Goal: Task Accomplishment & Management: Complete application form

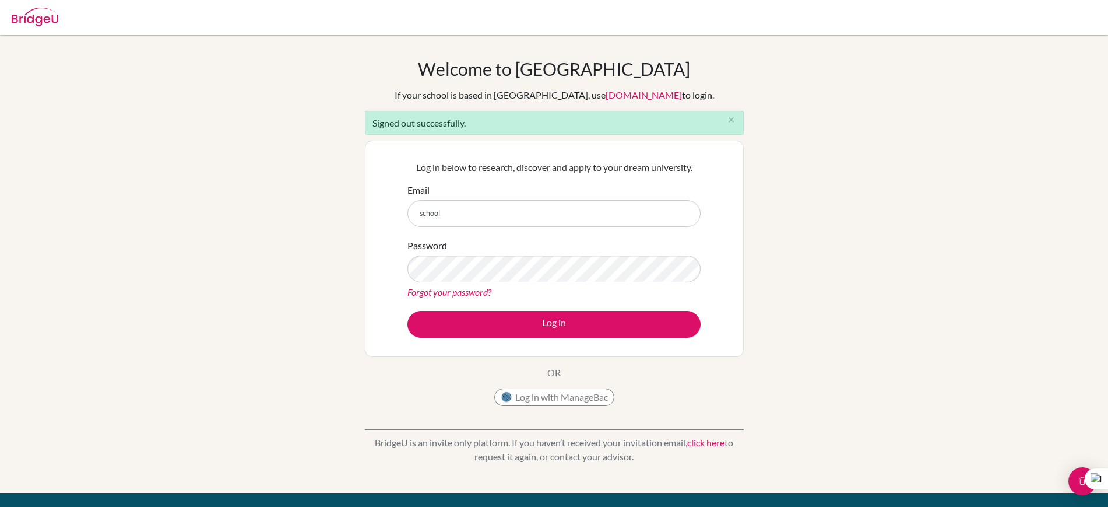
type input "school_counselor@mbo.edu.mn"
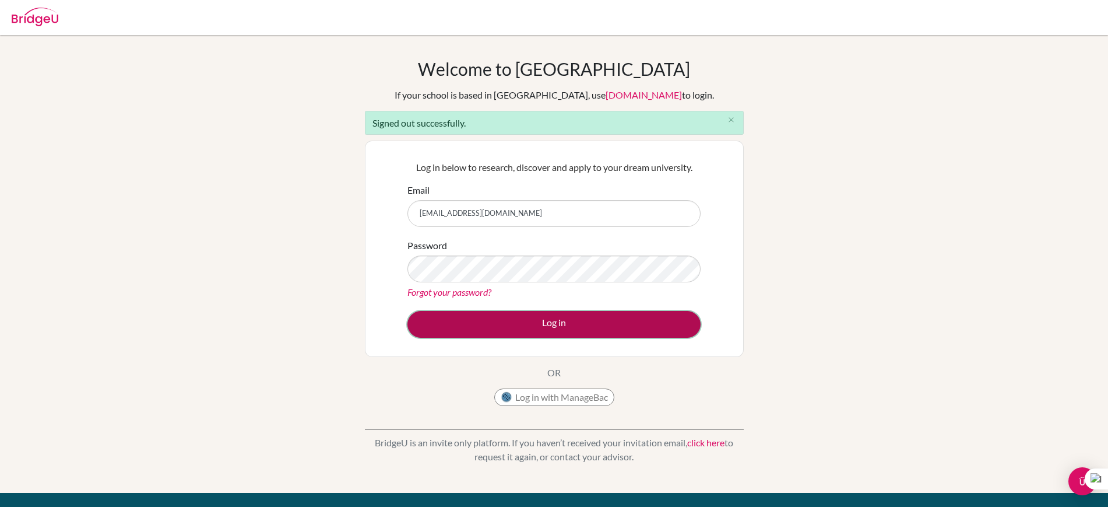
click at [568, 326] on button "Log in" at bounding box center [553, 324] width 293 height 27
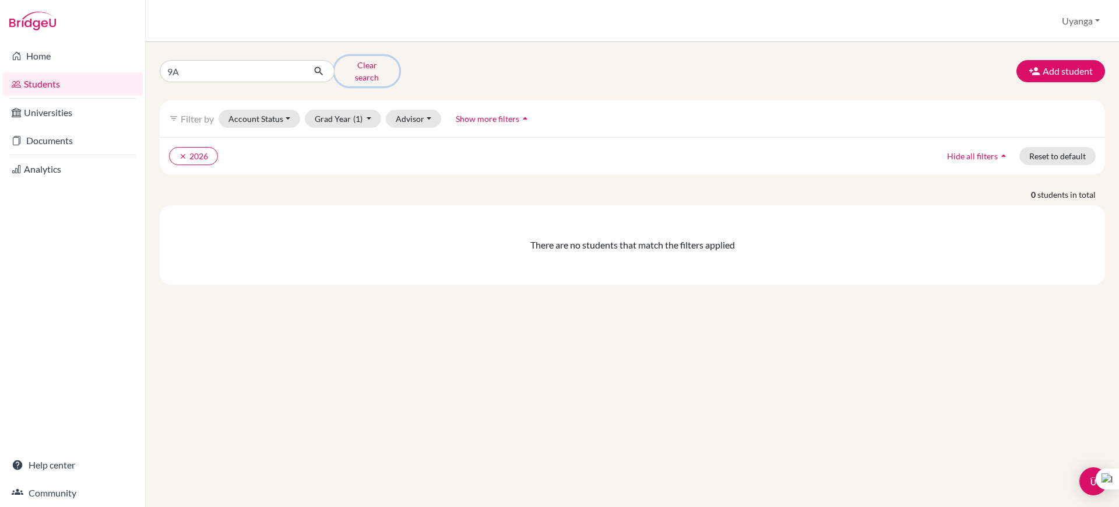
click at [370, 69] on button "Clear search" at bounding box center [367, 71] width 65 height 30
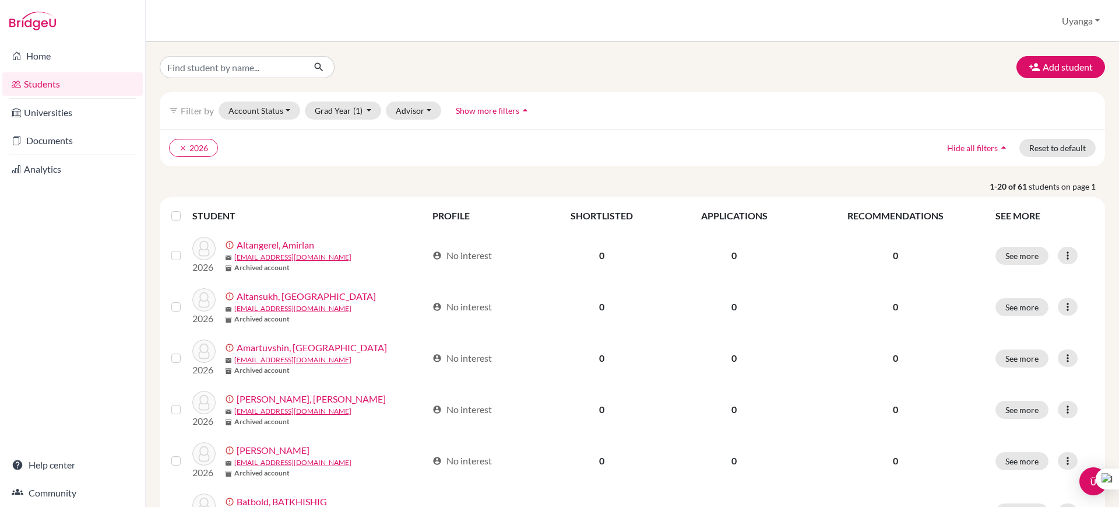
click at [487, 109] on span "Show more filters" at bounding box center [488, 111] width 64 height 10
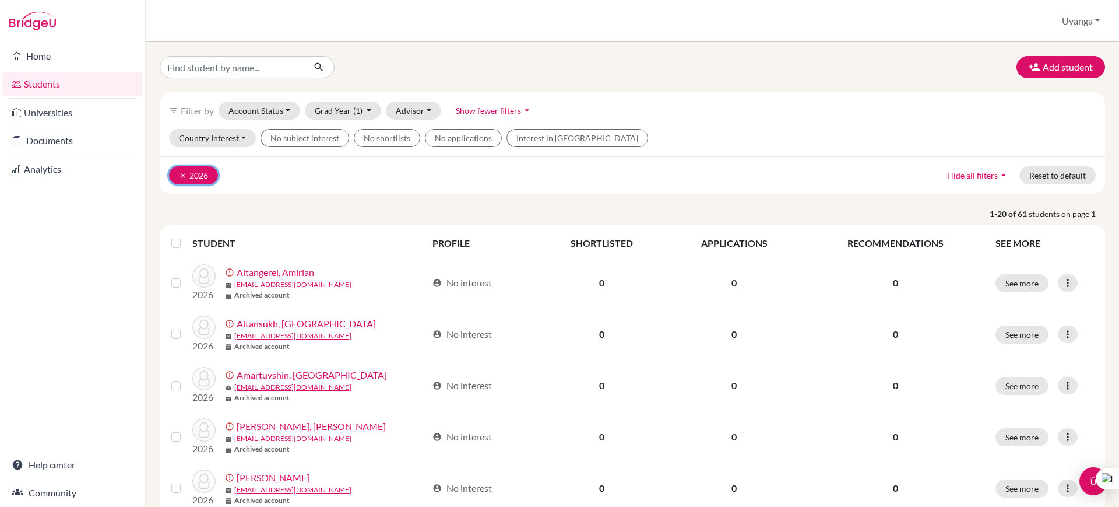
click at [184, 175] on icon "clear" at bounding box center [183, 175] width 8 height 8
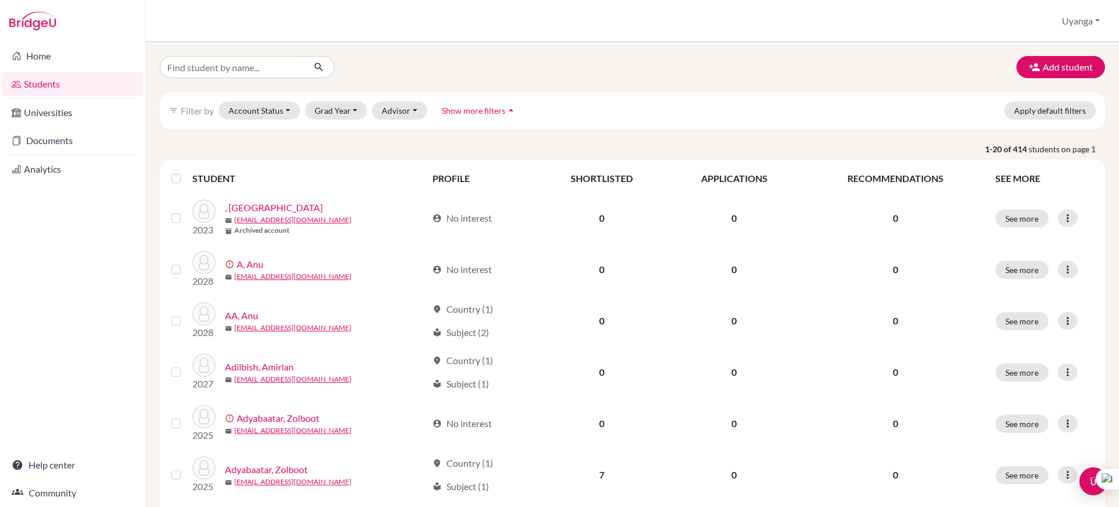
click at [464, 115] on span "Show more filters" at bounding box center [474, 111] width 64 height 10
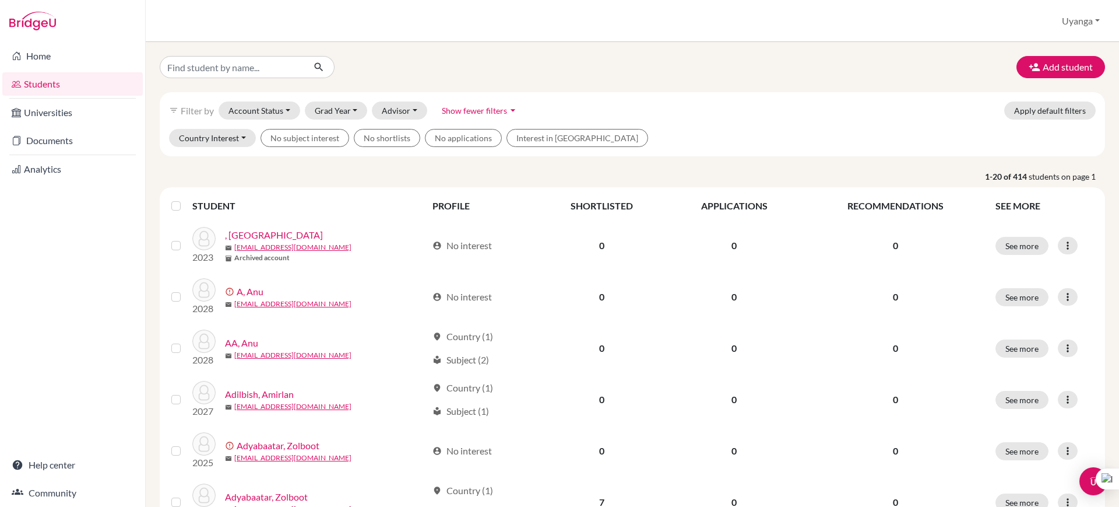
click at [684, 111] on div "filter_list Filter by Account Status Active accounts Archived accounts Register…" at bounding box center [633, 110] width 946 height 37
click at [507, 108] on icon "arrow_drop_down" at bounding box center [513, 110] width 12 height 12
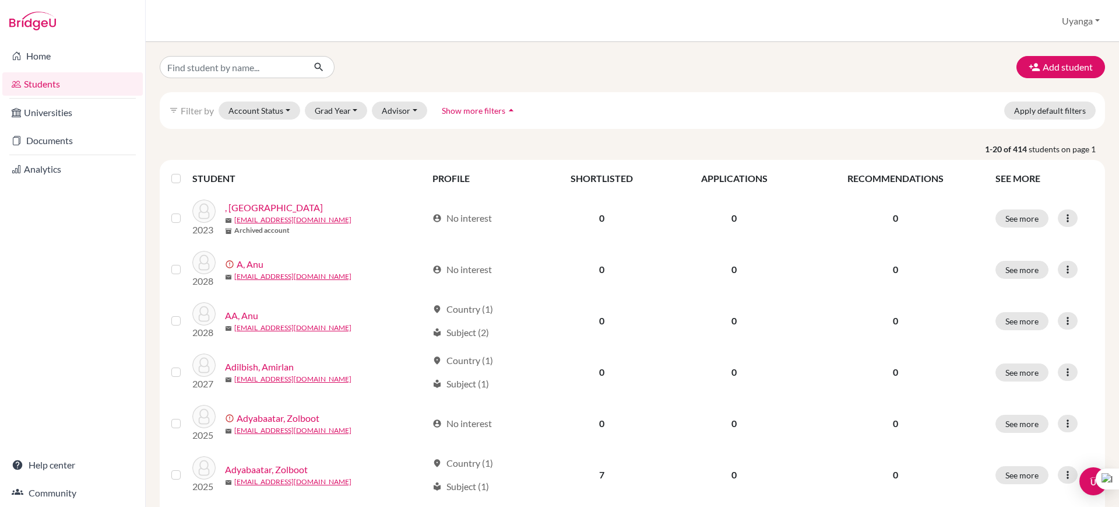
click at [507, 108] on icon "arrow_drop_up" at bounding box center [511, 110] width 12 height 12
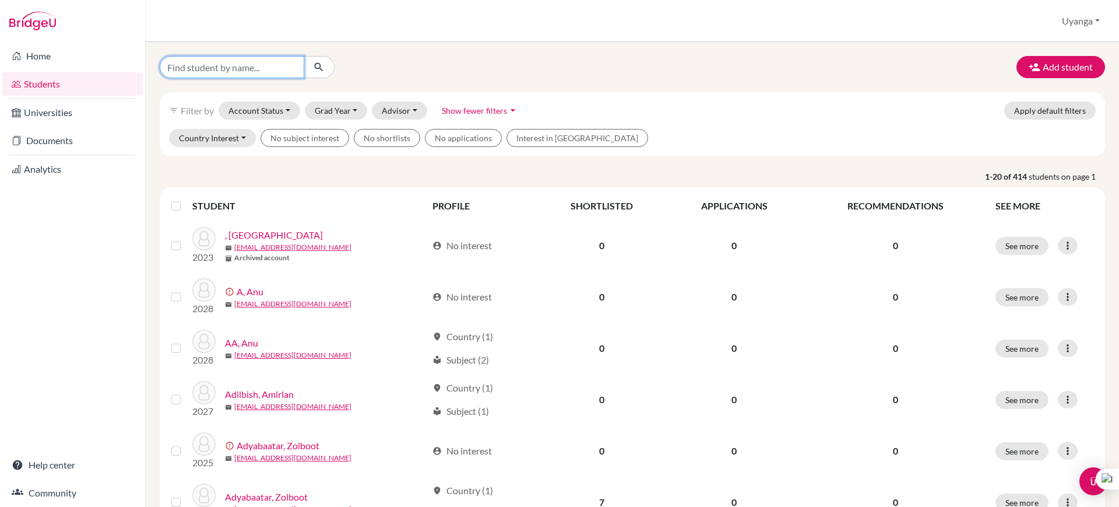
click at [238, 71] on input "Find student by name..." at bounding box center [232, 67] width 145 height 22
click at [578, 71] on div "Add student" at bounding box center [632, 67] width 963 height 22
click at [650, 110] on div "filter_list Filter by Account Status Active accounts Archived accounts Register…" at bounding box center [633, 110] width 946 height 37
click at [93, 81] on link "Students" at bounding box center [72, 83] width 140 height 23
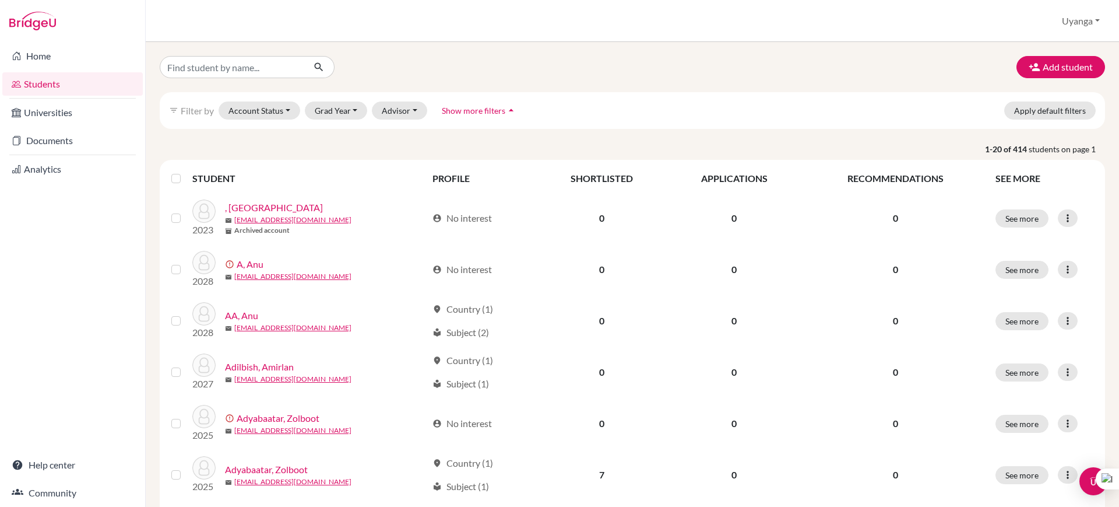
click at [509, 108] on icon "arrow_drop_up" at bounding box center [511, 110] width 12 height 12
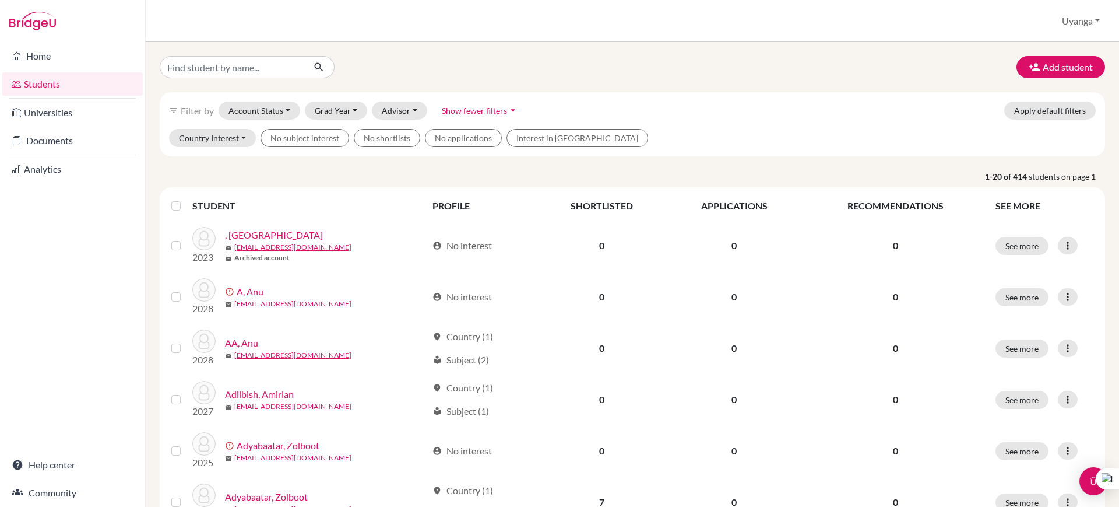
click at [362, 61] on div at bounding box center [311, 67] width 321 height 22
click at [267, 69] on input "Find student by name..." at bounding box center [232, 67] width 145 height 22
click at [601, 48] on div "Add student filter_list Filter by Account Status Active accounts Archived accou…" at bounding box center [633, 274] width 974 height 465
click at [511, 108] on icon "arrow_drop_down" at bounding box center [513, 110] width 12 height 12
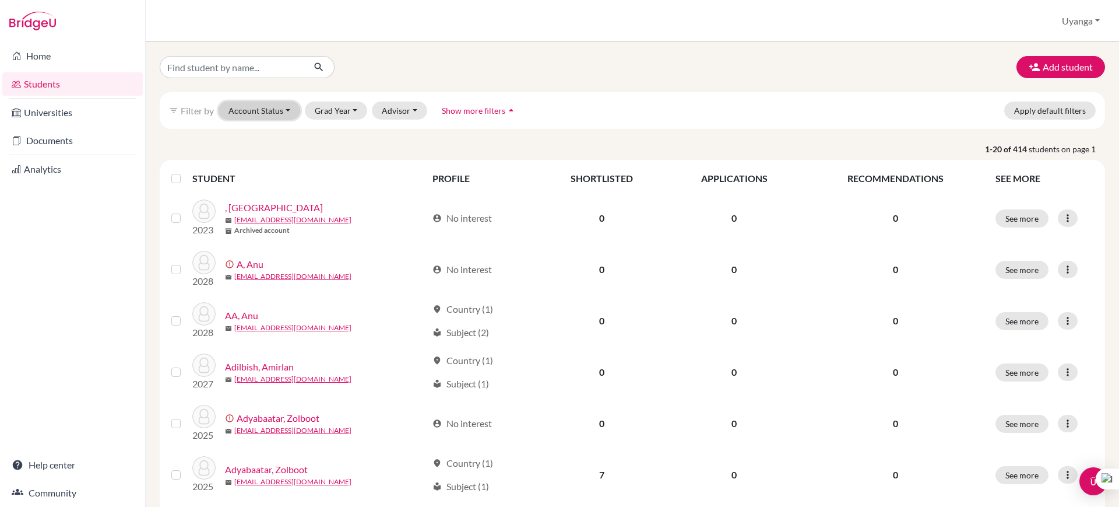
click at [287, 103] on button "Account Status" at bounding box center [260, 110] width 82 height 18
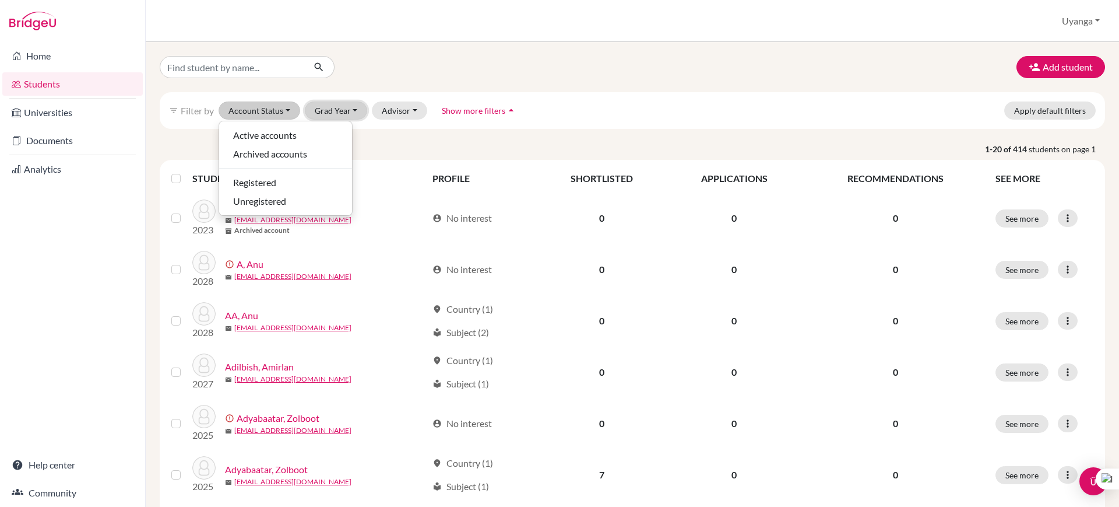
click at [358, 112] on button "Grad Year" at bounding box center [336, 110] width 63 height 18
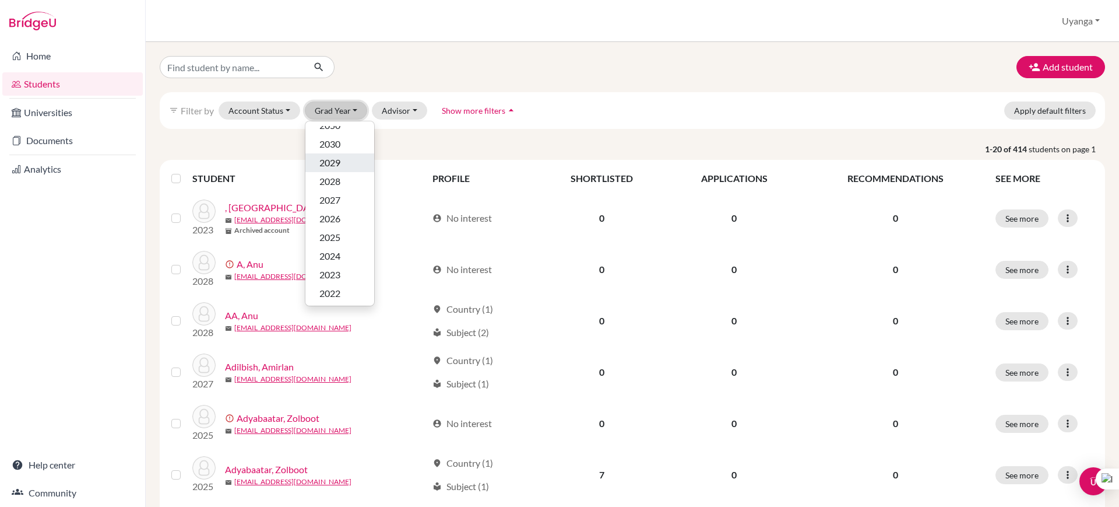
scroll to position [12, 0]
click at [403, 110] on button "Advisor" at bounding box center [399, 110] width 55 height 18
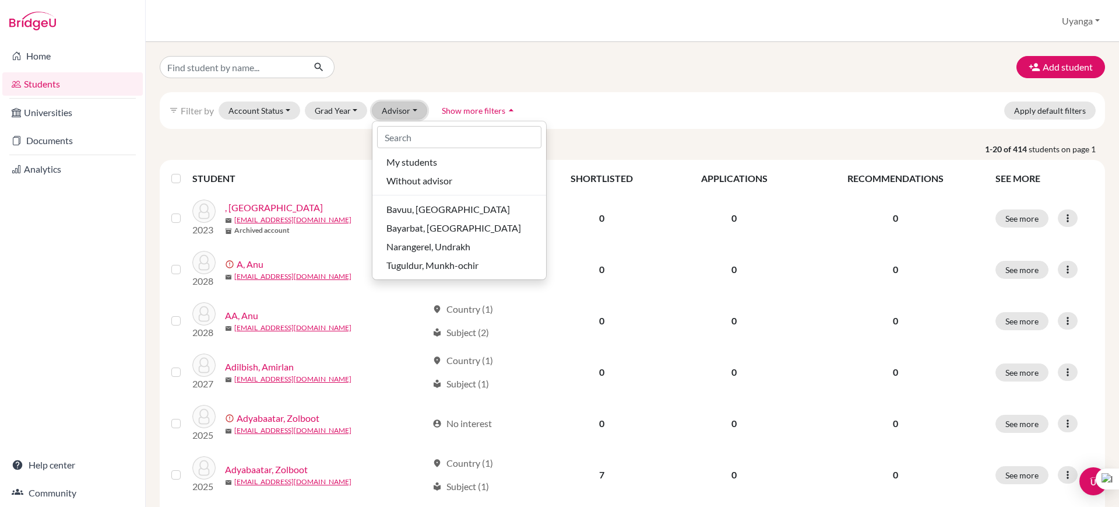
scroll to position [0, 0]
click at [507, 110] on icon "arrow_drop_up" at bounding box center [511, 110] width 12 height 12
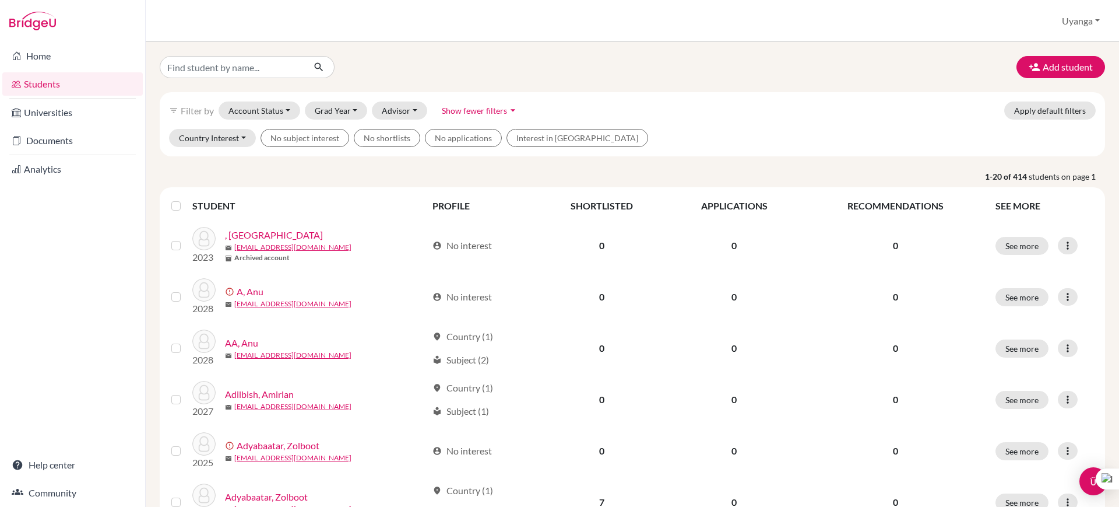
click at [507, 113] on icon "arrow_drop_down" at bounding box center [513, 110] width 12 height 12
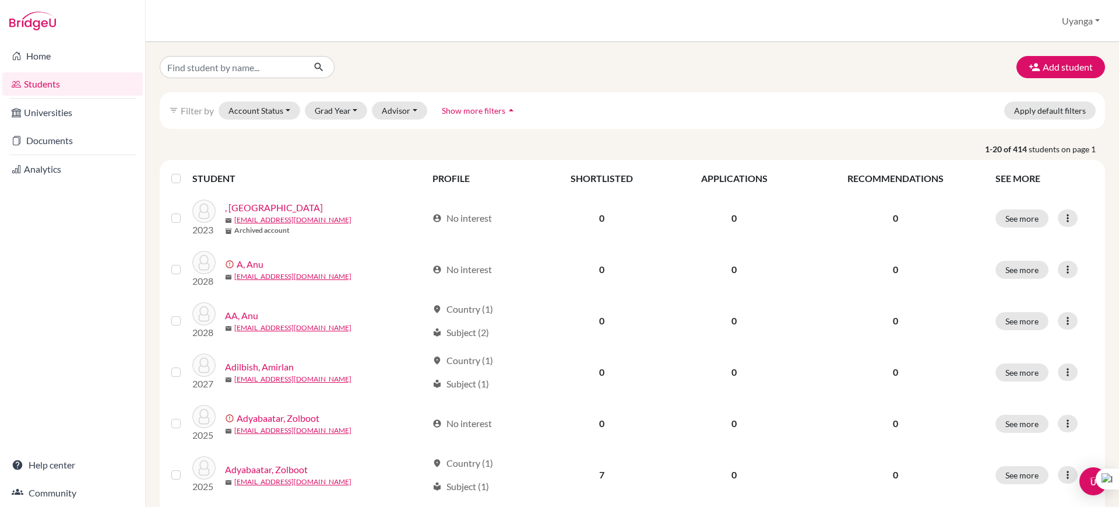
click at [507, 113] on icon "arrow_drop_up" at bounding box center [511, 110] width 12 height 12
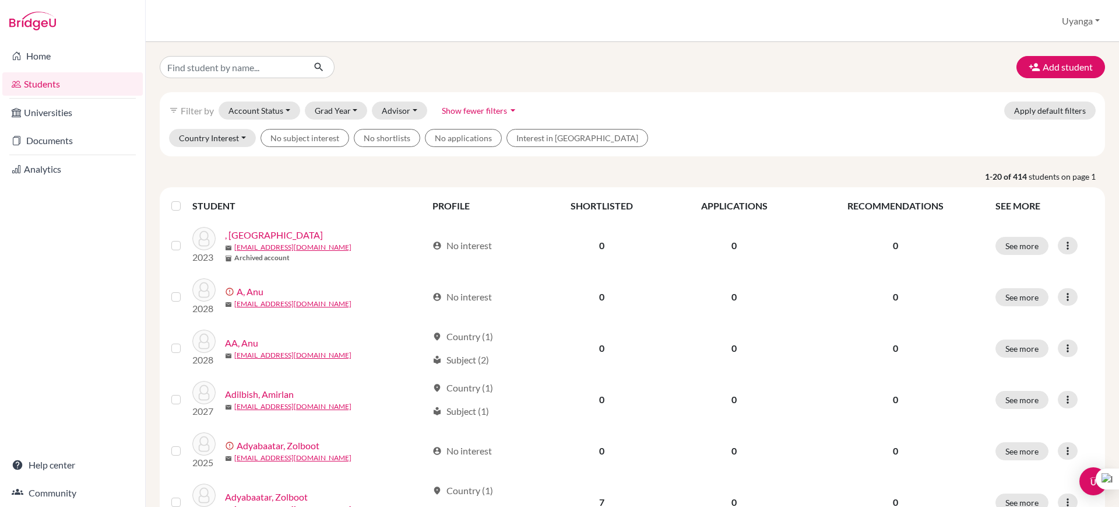
click at [243, 148] on div "Country Interest Without country interest Australia Austria Bulgaria Canada Chi…" at bounding box center [633, 142] width 946 height 27
click at [406, 111] on button "Advisor" at bounding box center [399, 110] width 55 height 18
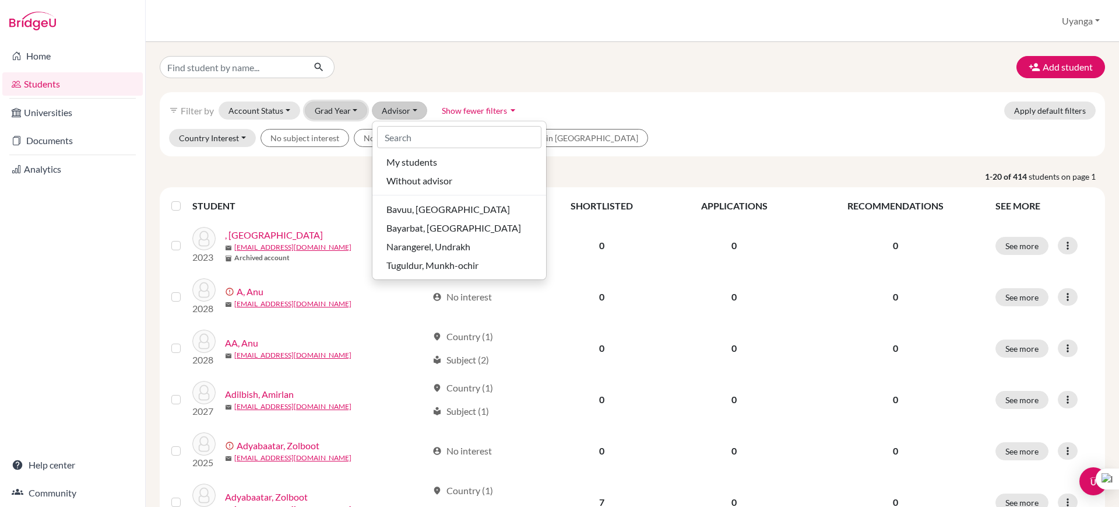
click at [354, 107] on button "Grad Year" at bounding box center [336, 110] width 63 height 18
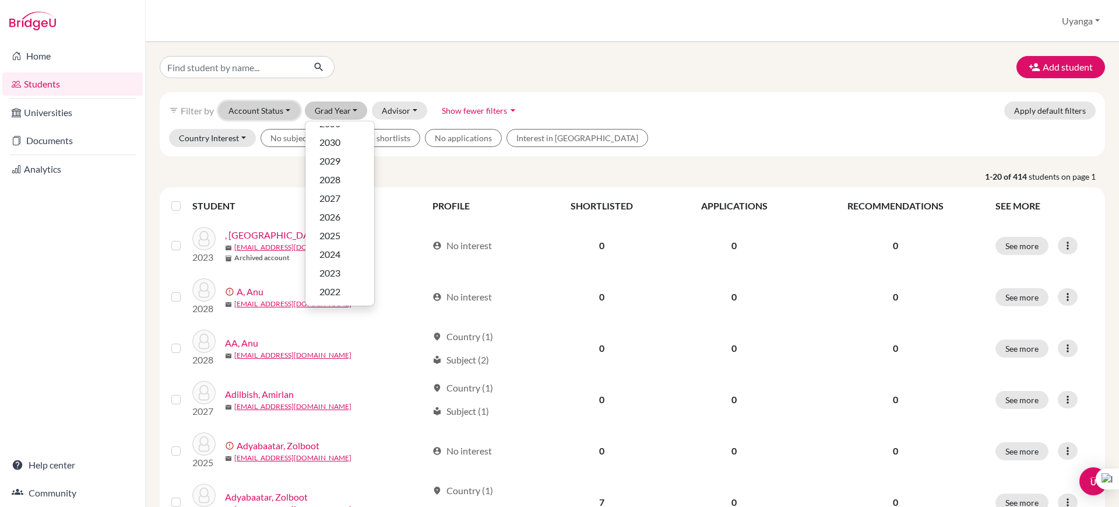
click at [284, 110] on button "Account Status" at bounding box center [260, 110] width 82 height 18
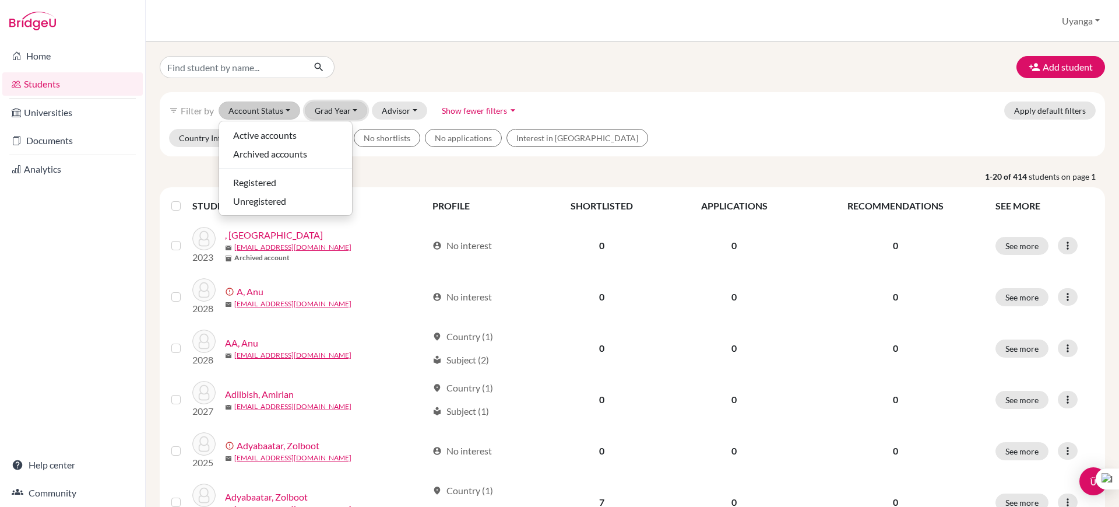
click at [356, 110] on button "Grad Year" at bounding box center [336, 110] width 63 height 18
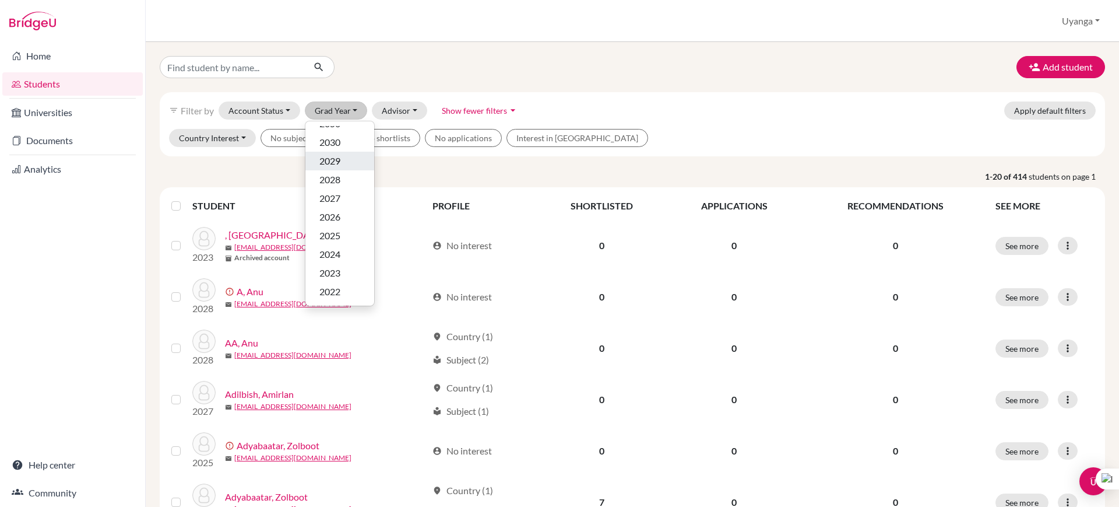
click at [332, 160] on span "2029" at bounding box center [329, 161] width 21 height 14
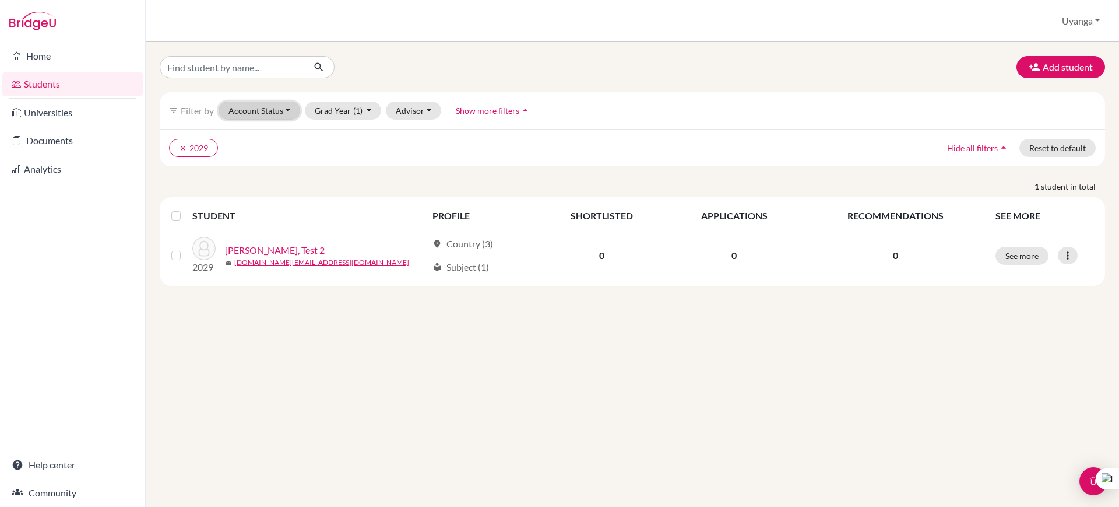
click at [281, 110] on button "Account Status" at bounding box center [260, 110] width 82 height 18
click at [367, 163] on div "clear 2029 Hide all filters arrow_drop_up Reset to default" at bounding box center [633, 147] width 946 height 37
click at [181, 150] on icon "clear" at bounding box center [183, 148] width 8 height 8
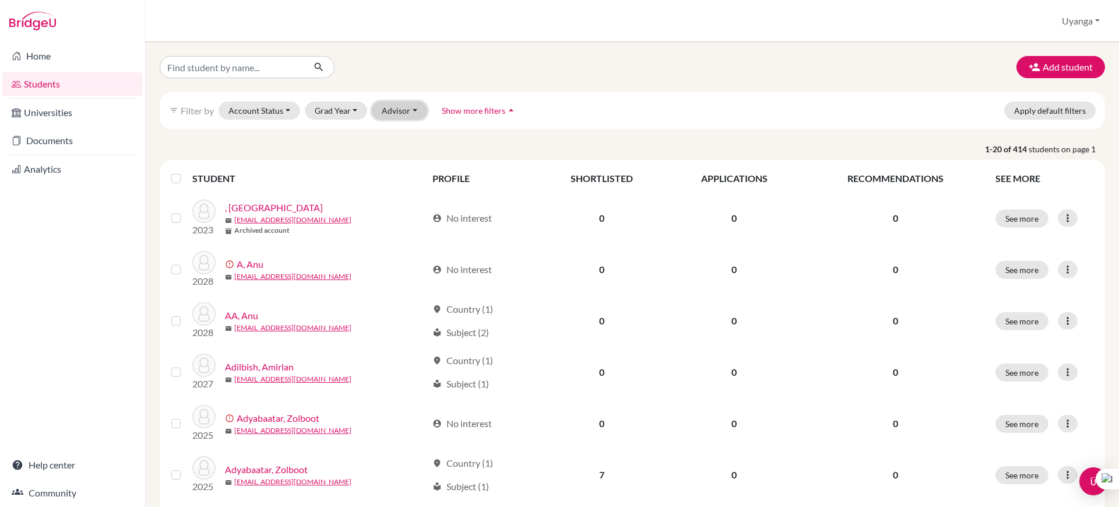
click at [411, 114] on button "Advisor" at bounding box center [399, 110] width 55 height 18
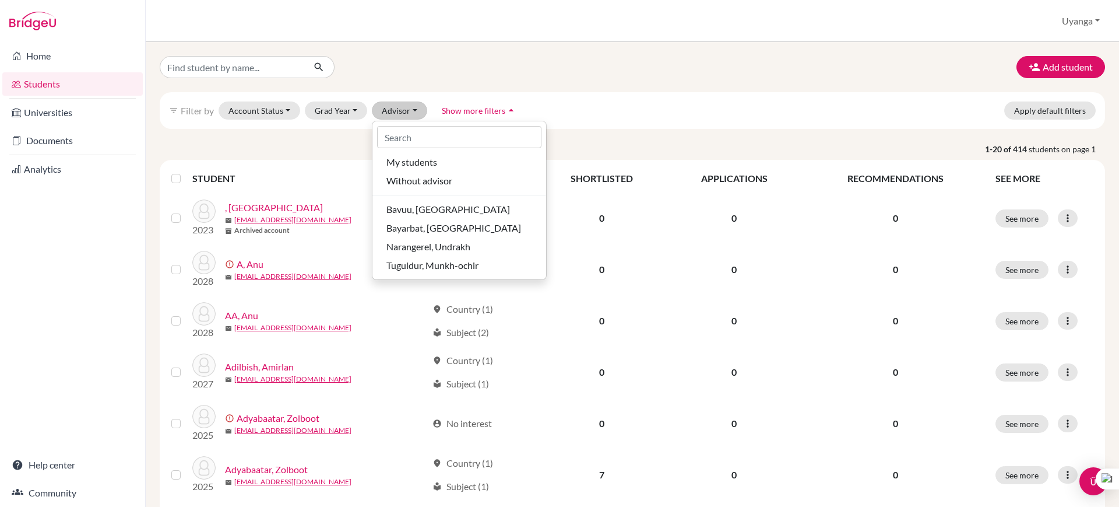
click at [505, 108] on icon "arrow_drop_up" at bounding box center [511, 110] width 12 height 12
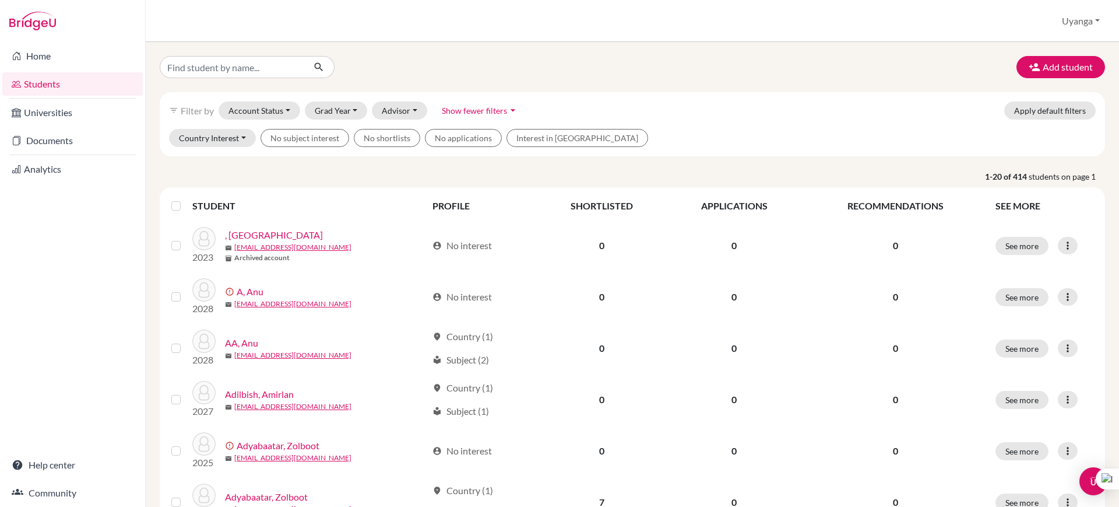
click at [531, 104] on div "filter_list Filter by Account Status Active accounts Archived accounts Register…" at bounding box center [633, 110] width 946 height 37
click at [512, 107] on icon "arrow_drop_down" at bounding box center [513, 110] width 12 height 12
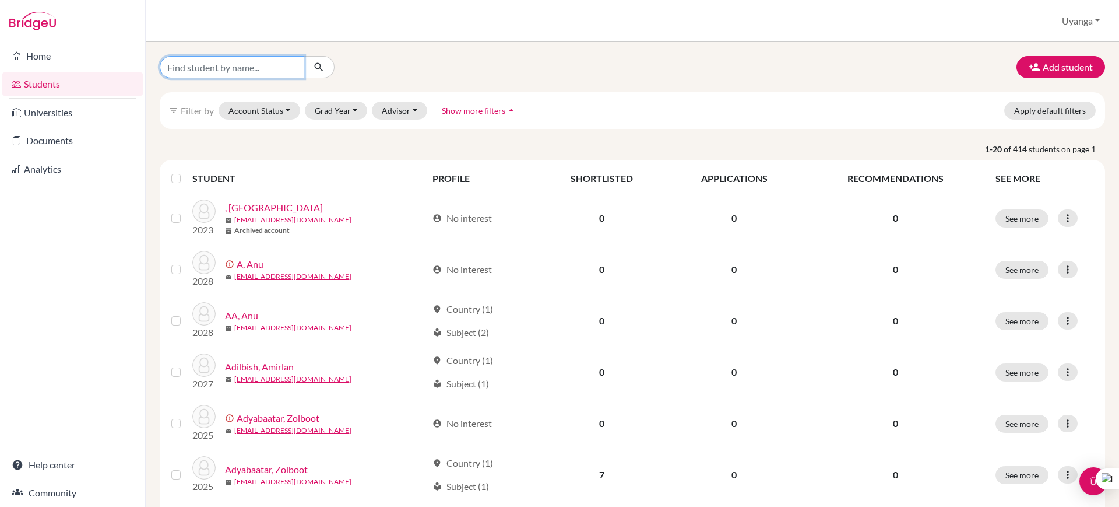
click at [252, 65] on input "Find student by name..." at bounding box center [232, 67] width 145 height 22
type input "9А"
click at [313, 70] on icon "submit" at bounding box center [319, 67] width 12 height 12
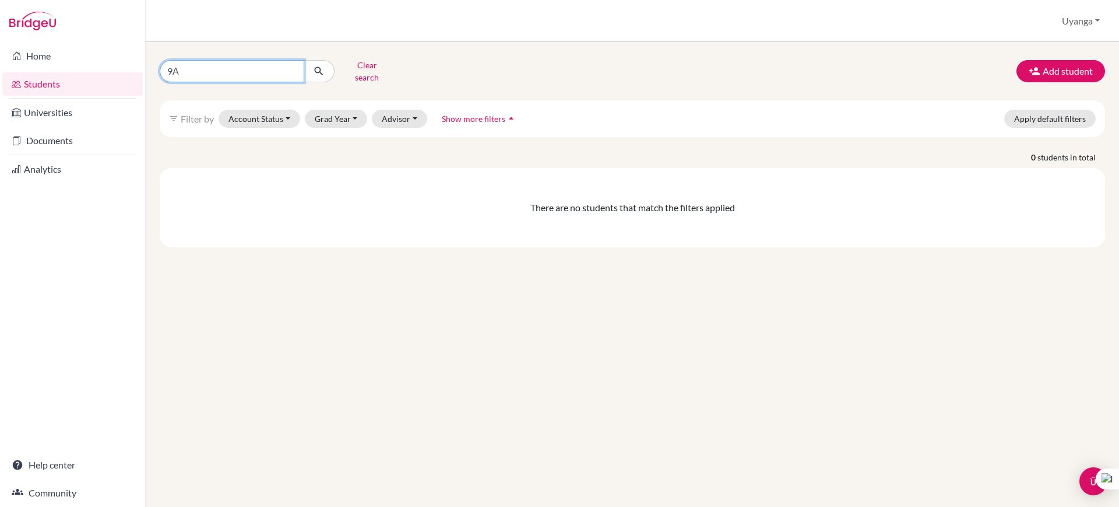
drag, startPoint x: 208, startPoint y: 72, endPoint x: 170, endPoint y: 72, distance: 38.5
click at [170, 72] on input "9А" at bounding box center [232, 71] width 145 height 22
click at [466, 73] on div "Clear search" at bounding box center [311, 71] width 321 height 30
click at [338, 355] on div "Clear search Add student filter_list Filter by Account Status Active accounts A…" at bounding box center [633, 274] width 974 height 465
click at [274, 110] on button "Account Status" at bounding box center [260, 119] width 82 height 18
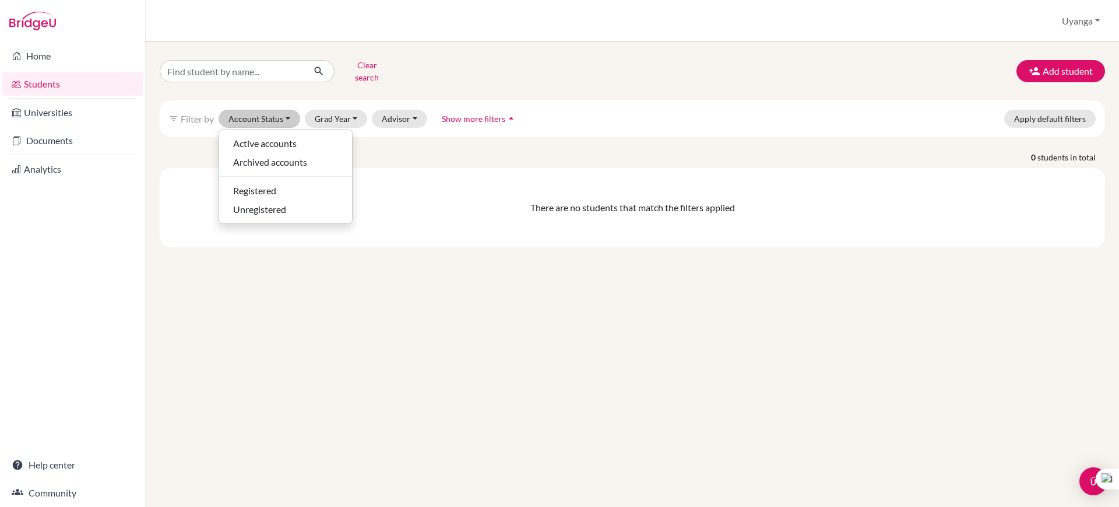
click at [497, 114] on span "Show more filters" at bounding box center [474, 119] width 64 height 10
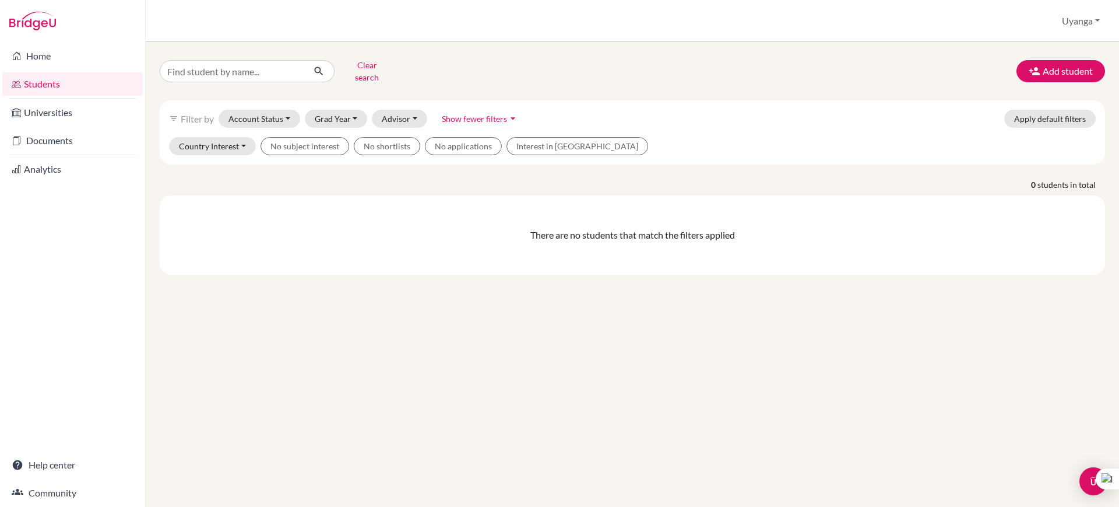
click at [50, 80] on link "Students" at bounding box center [72, 83] width 140 height 23
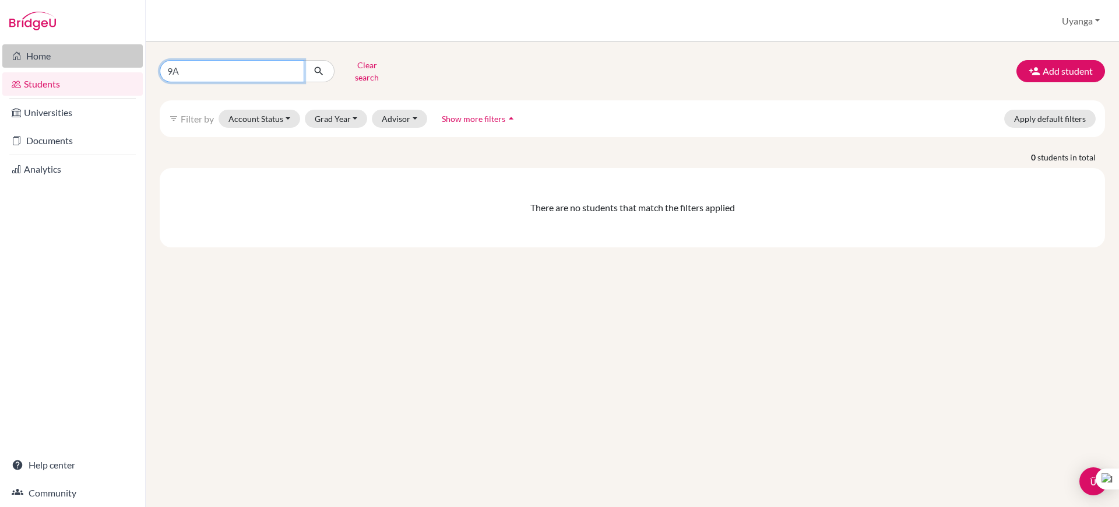
drag, startPoint x: 194, startPoint y: 62, endPoint x: 114, endPoint y: 61, distance: 80.5
click at [114, 61] on div "Home Students Universities Documents Analytics Help center Community Students o…" at bounding box center [559, 253] width 1119 height 507
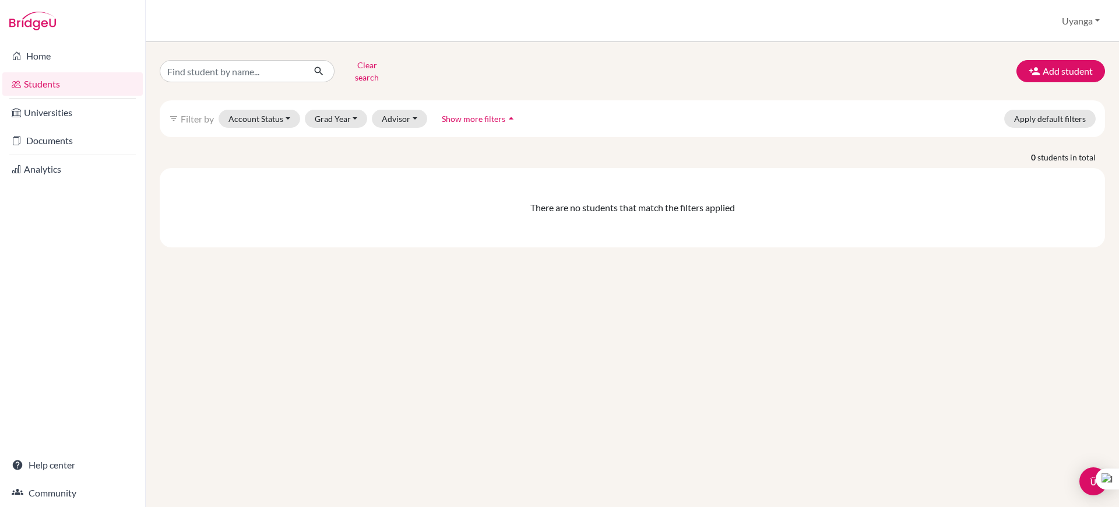
click at [455, 120] on div "filter_list Filter by Account Status Active accounts Archived accounts Register…" at bounding box center [633, 118] width 946 height 37
click at [461, 114] on span "Show more filters" at bounding box center [474, 119] width 64 height 10
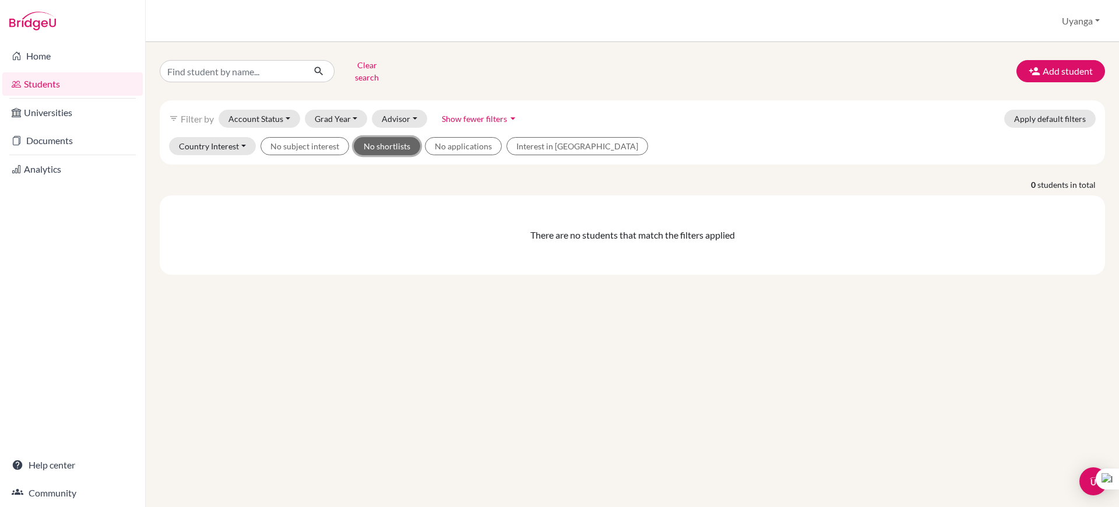
click at [384, 137] on button "No shortlists" at bounding box center [387, 146] width 66 height 18
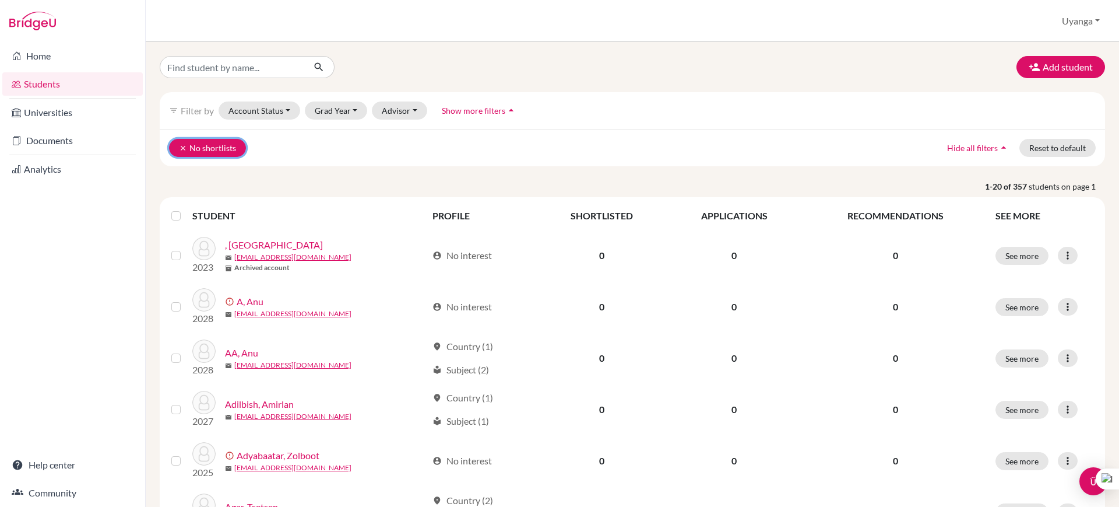
click at [182, 145] on icon "clear" at bounding box center [183, 148] width 8 height 8
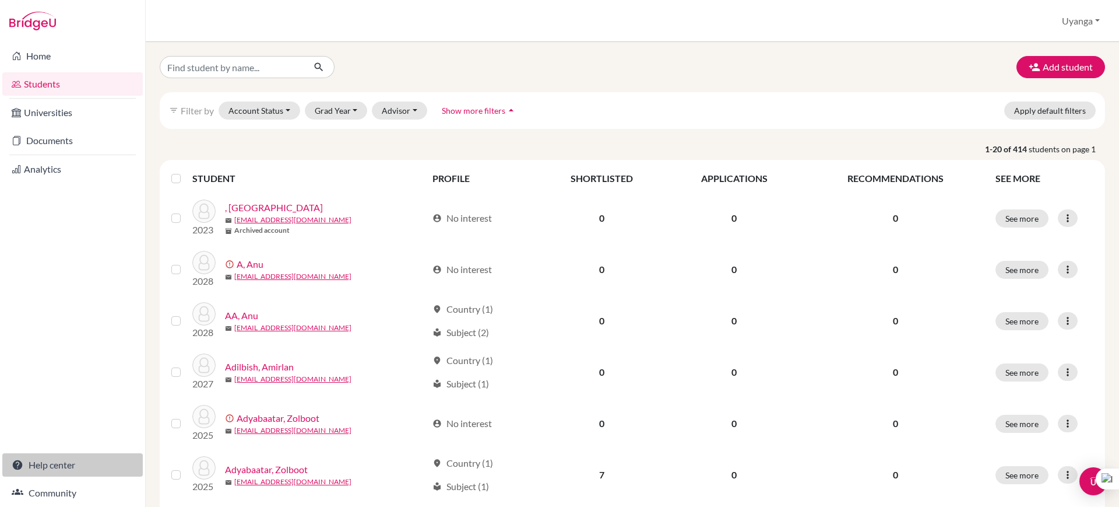
click at [65, 466] on link "Help center" at bounding box center [72, 464] width 140 height 23
click at [356, 109] on button "Grad Year" at bounding box center [336, 110] width 63 height 18
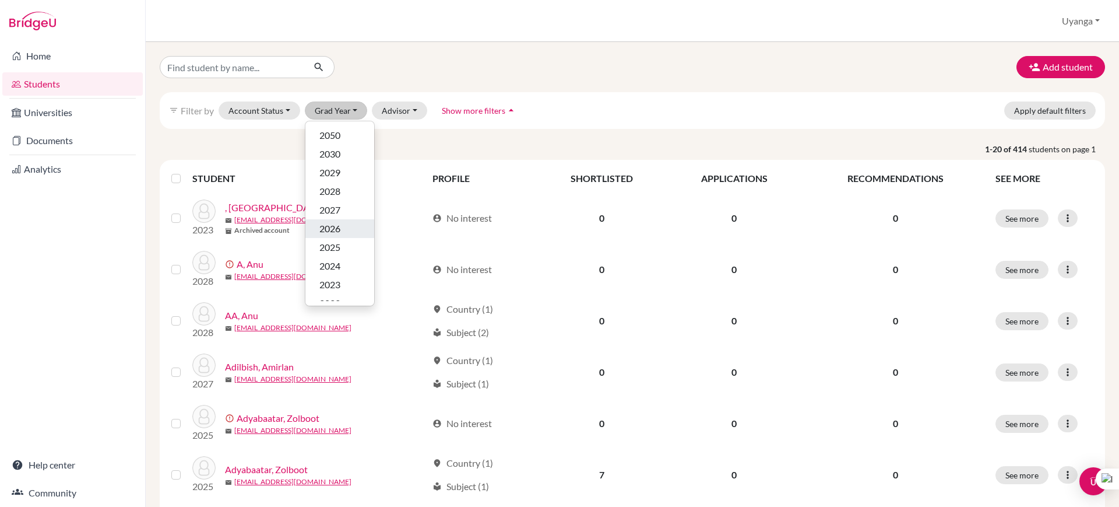
click at [345, 231] on div "2026" at bounding box center [339, 229] width 41 height 14
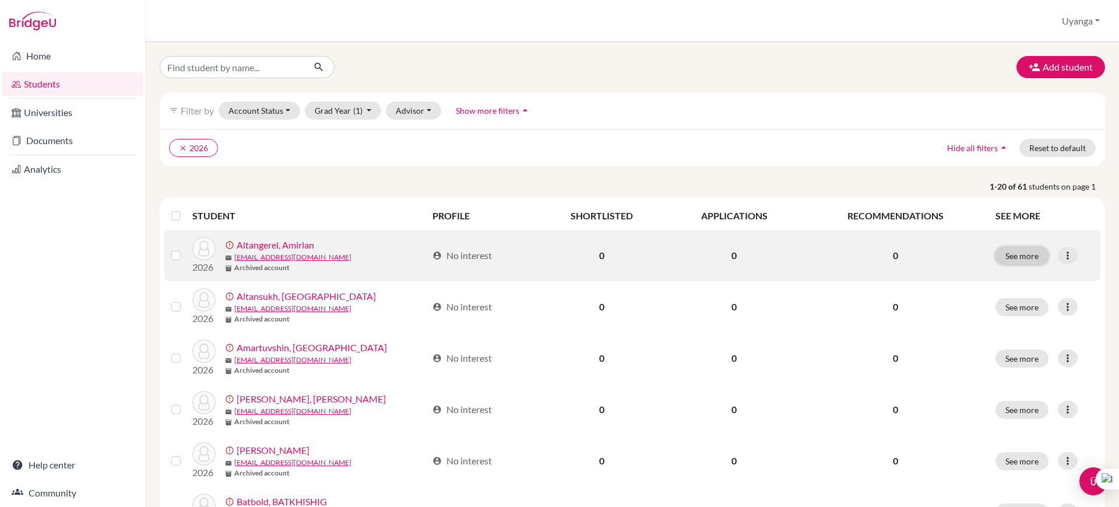
click at [1010, 251] on button "See more" at bounding box center [1022, 256] width 53 height 18
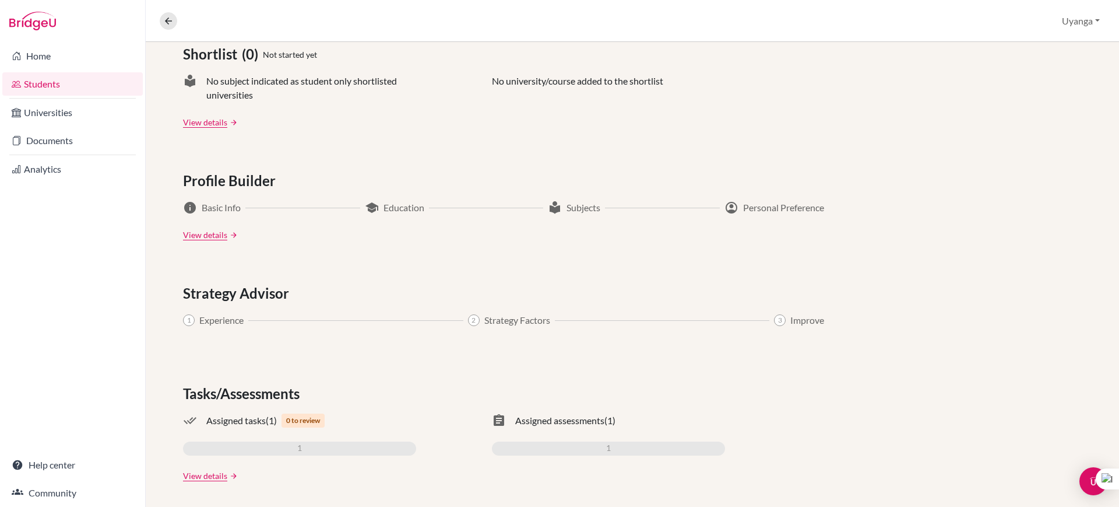
scroll to position [519, 0]
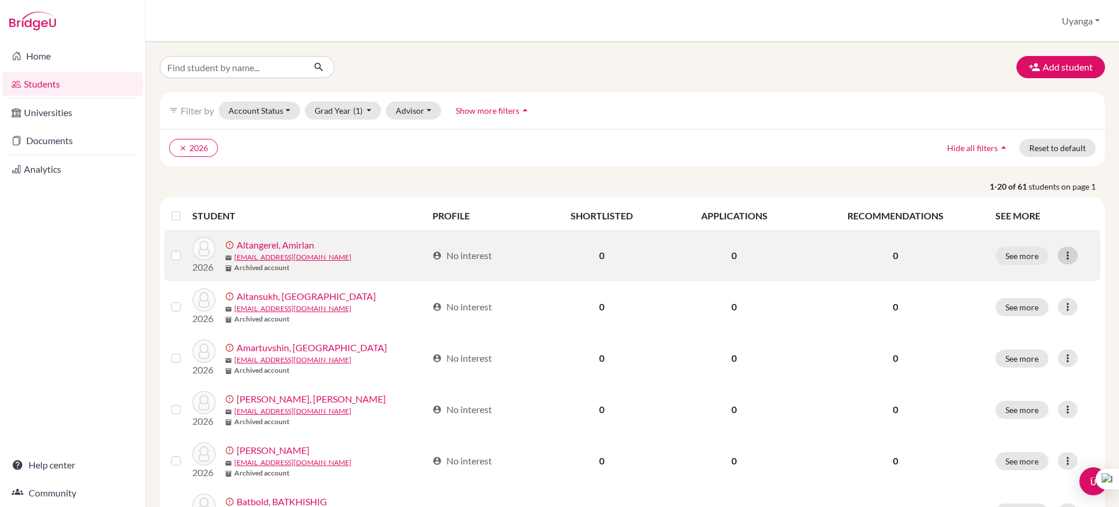
click at [1062, 254] on icon at bounding box center [1068, 256] width 12 height 12
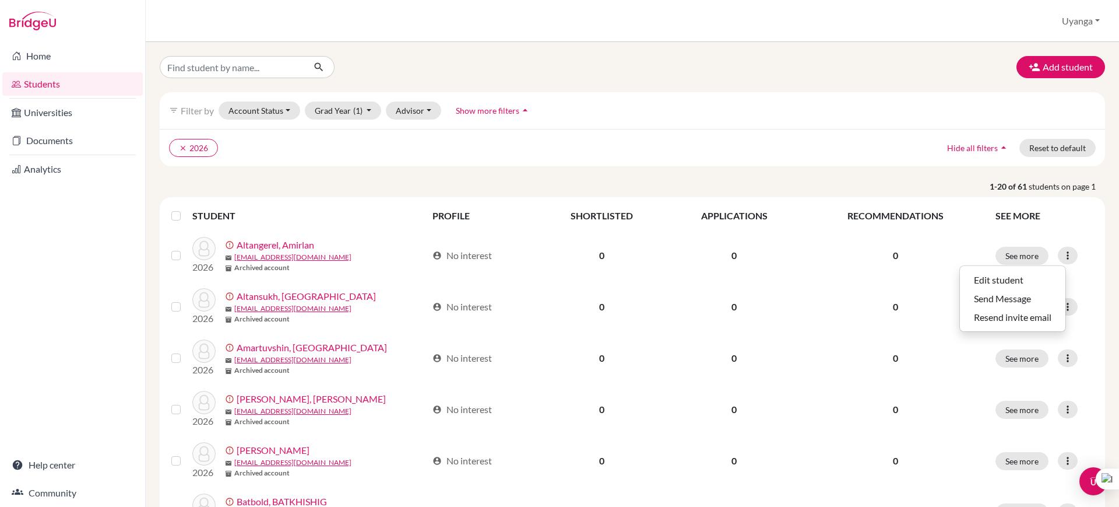
click at [998, 146] on icon "arrow_drop_up" at bounding box center [1004, 148] width 12 height 12
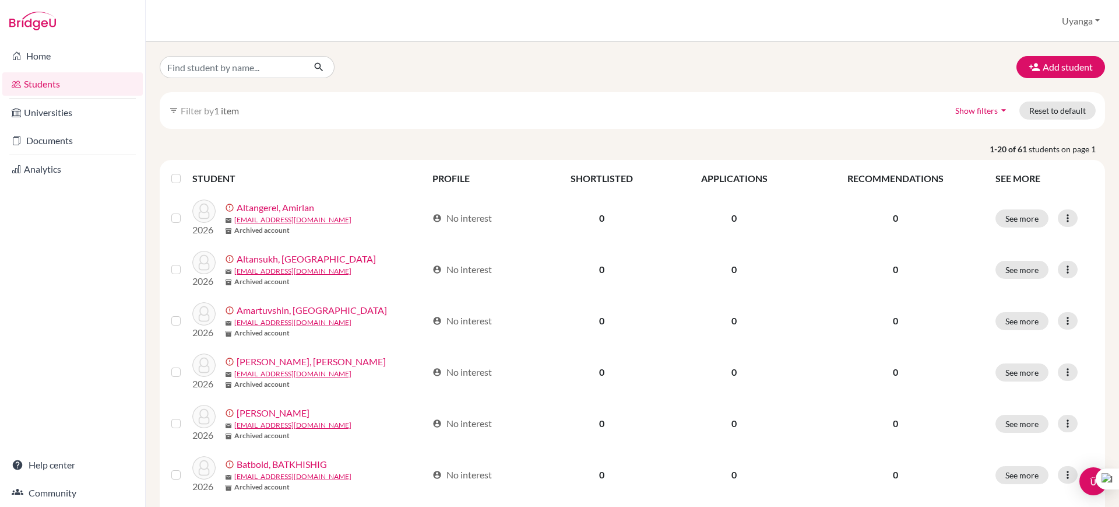
click at [998, 107] on icon "arrow_drop_down" at bounding box center [1004, 110] width 12 height 12
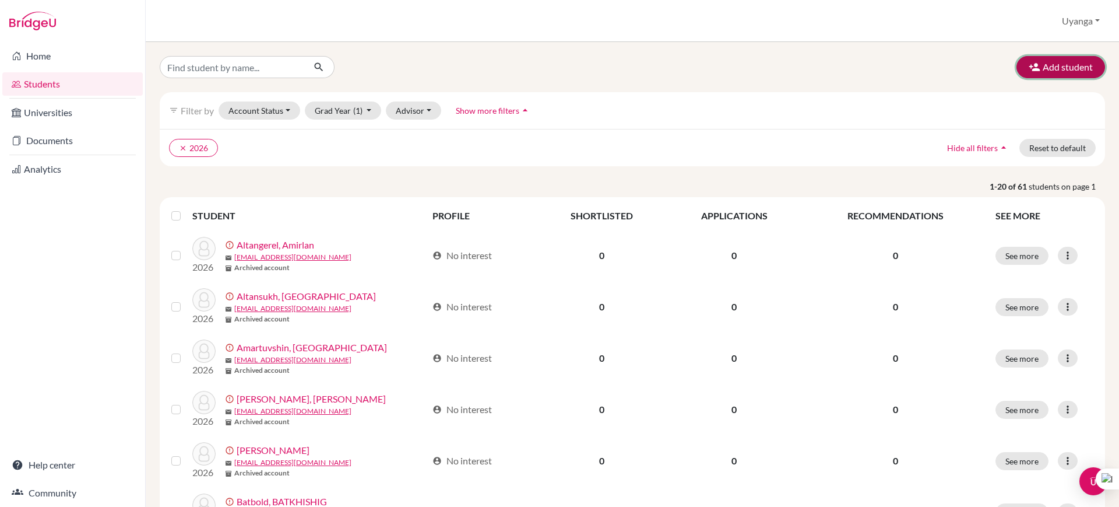
click at [1057, 66] on button "Add student" at bounding box center [1061, 67] width 89 height 22
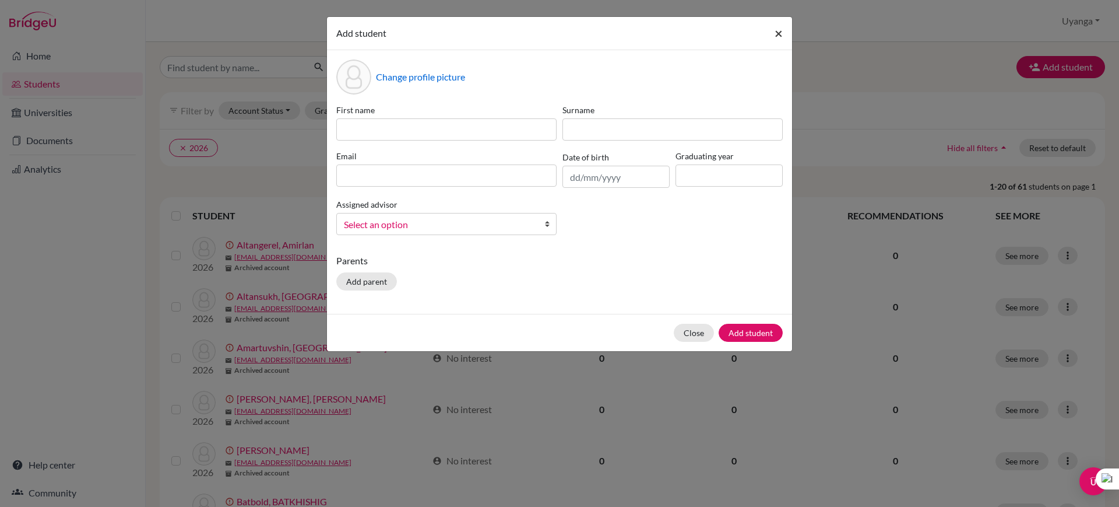
click at [783, 31] on button "×" at bounding box center [778, 33] width 27 height 33
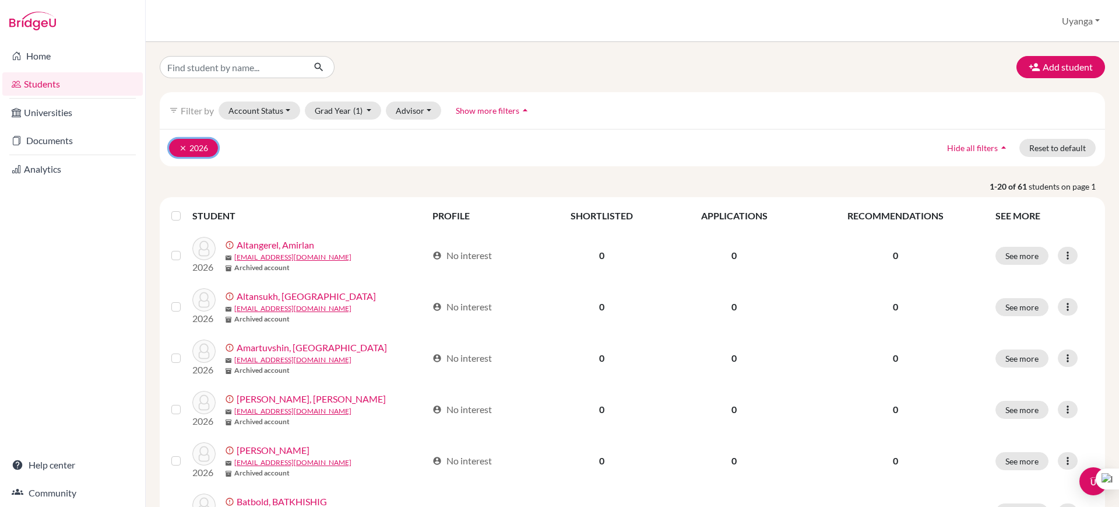
click at [182, 146] on icon "clear" at bounding box center [183, 148] width 8 height 8
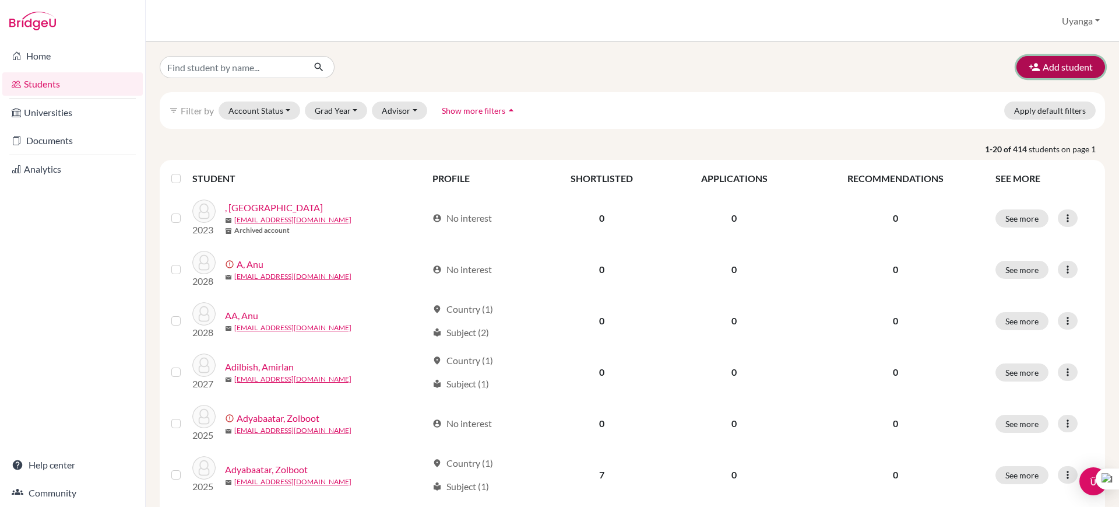
click at [1043, 68] on button "Add student" at bounding box center [1061, 67] width 89 height 22
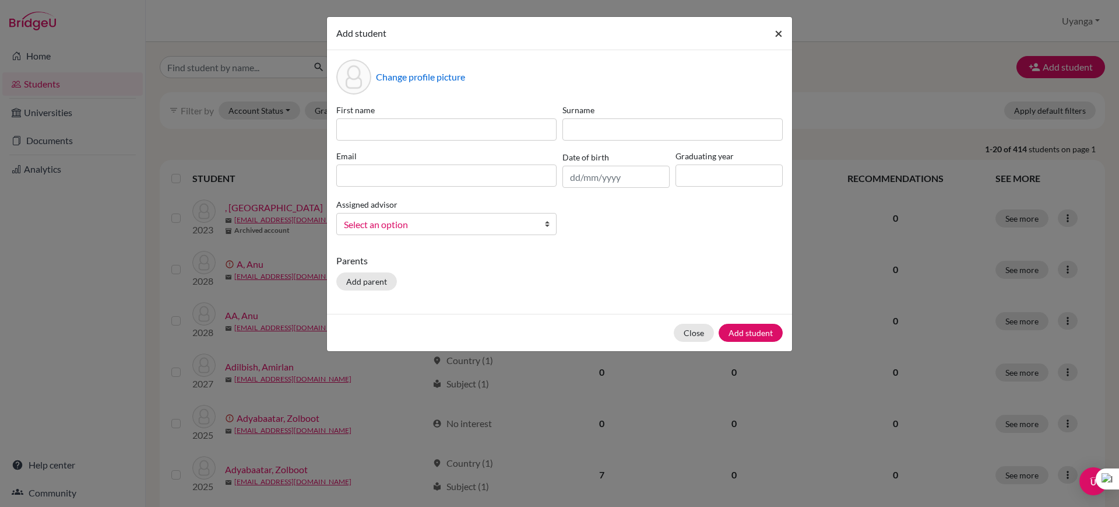
click at [782, 29] on span "×" at bounding box center [779, 32] width 8 height 17
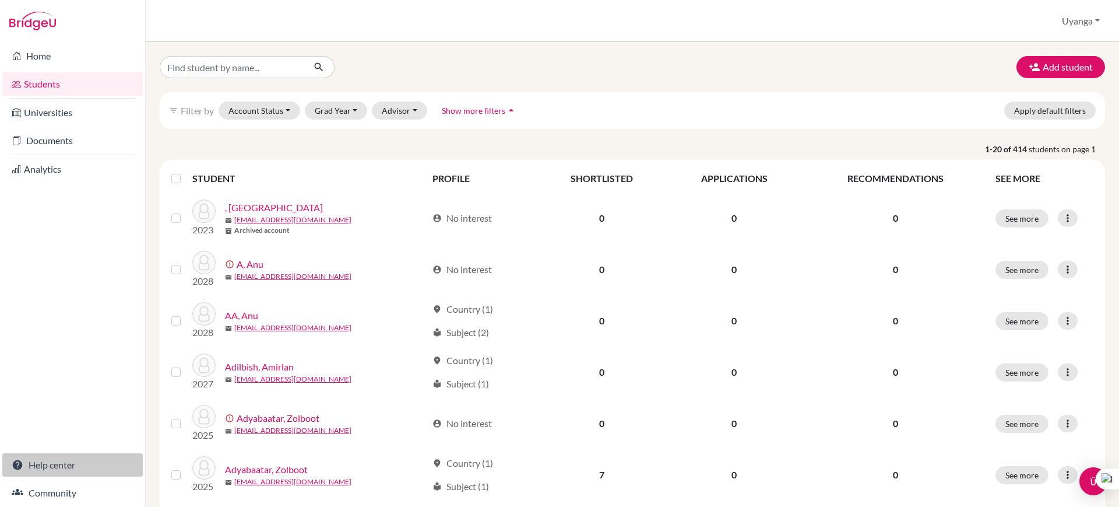
click at [55, 462] on link "Help center" at bounding box center [72, 464] width 140 height 23
click at [461, 110] on span "Show more filters" at bounding box center [474, 111] width 64 height 10
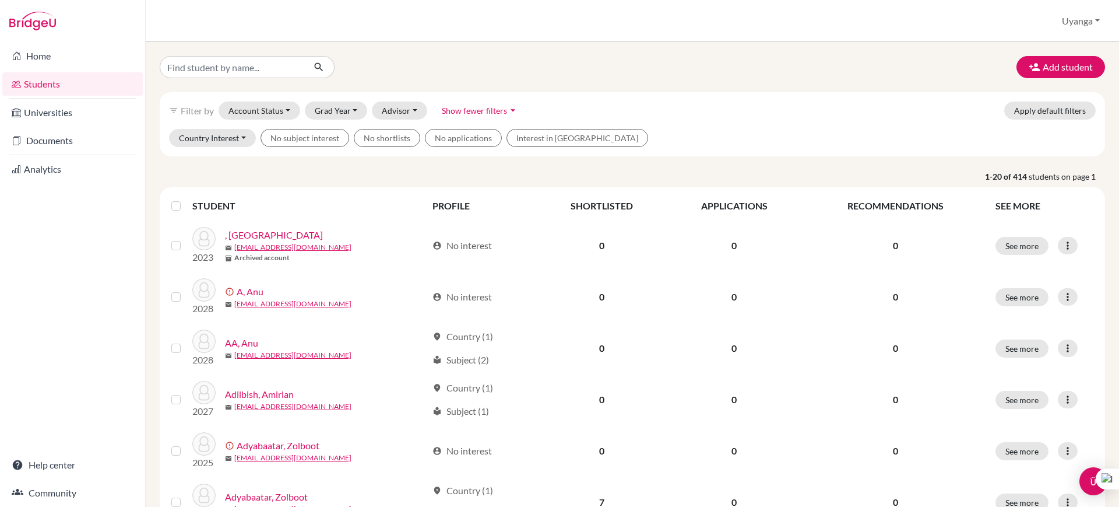
click at [461, 110] on span "Show fewer filters" at bounding box center [474, 111] width 65 height 10
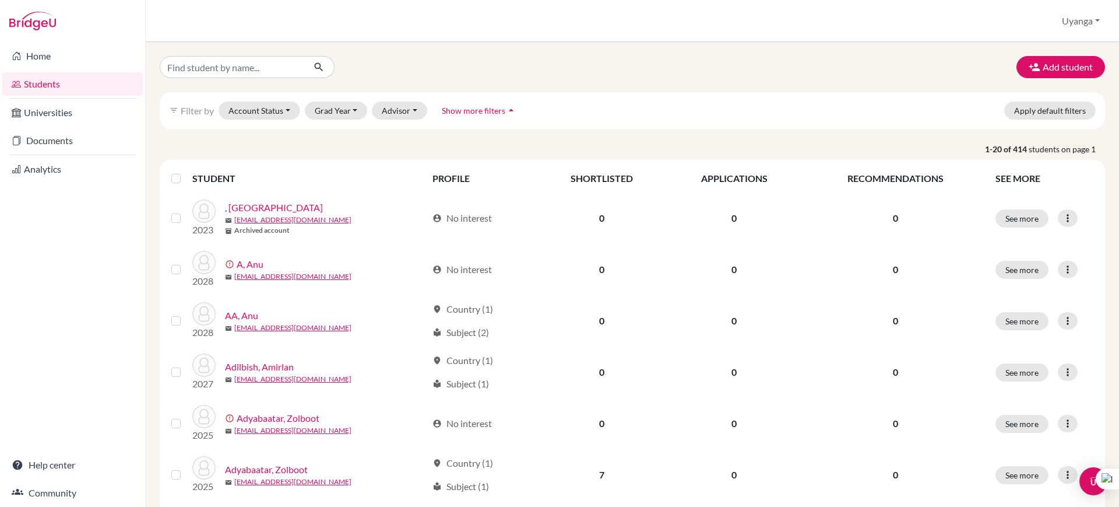
drag, startPoint x: 1055, startPoint y: 61, endPoint x: 786, endPoint y: 54, distance: 268.8
click at [786, 54] on div "Add student filter_list Filter by Account Status Active accounts Archived accou…" at bounding box center [633, 274] width 974 height 465
click at [1044, 71] on button "Add student" at bounding box center [1061, 67] width 89 height 22
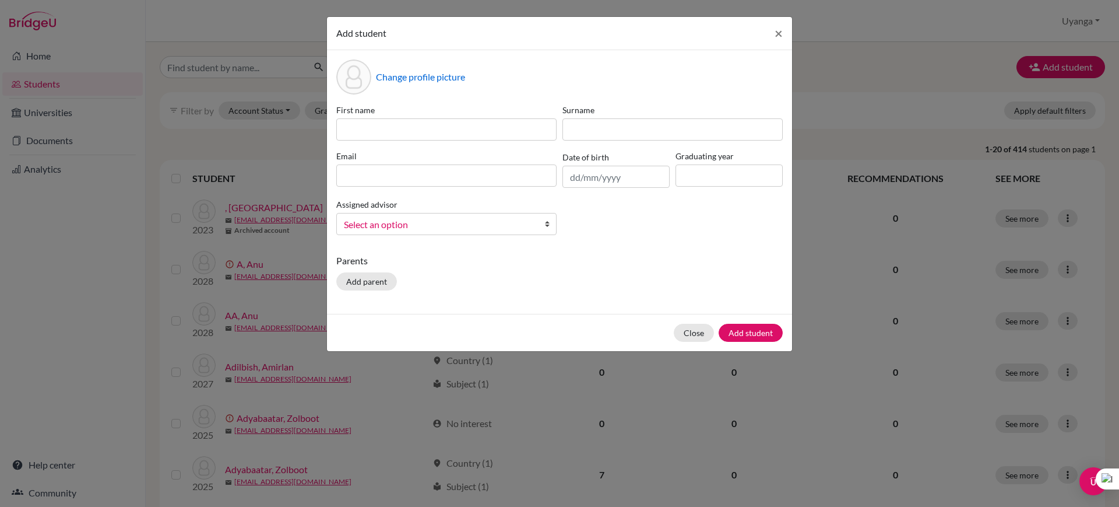
click at [545, 224] on b at bounding box center [550, 223] width 12 height 21
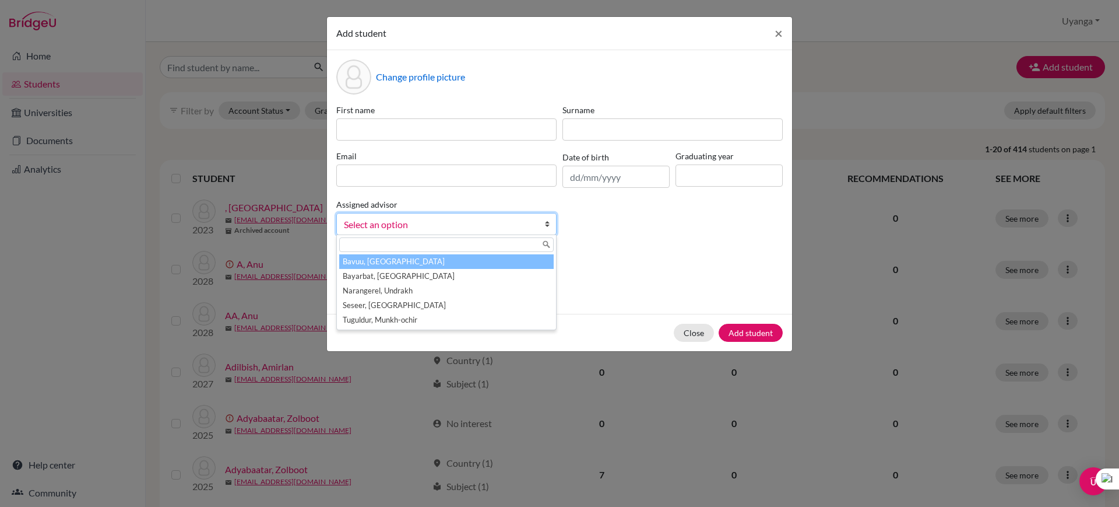
click at [663, 222] on div "First name Surname Email Date of birth Graduating year Assigned advisor Bavuu, …" at bounding box center [559, 174] width 452 height 140
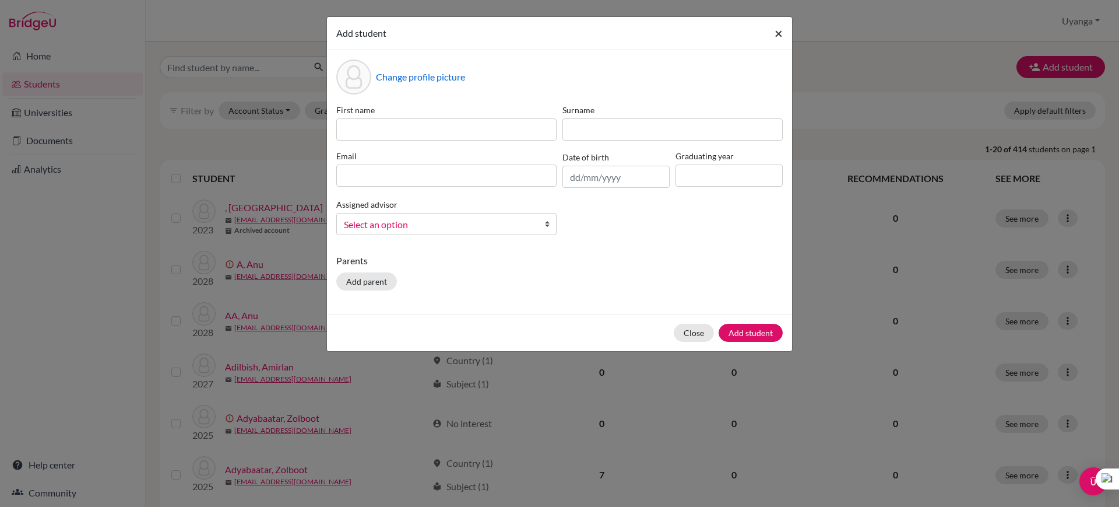
click at [779, 34] on span "×" at bounding box center [779, 32] width 8 height 17
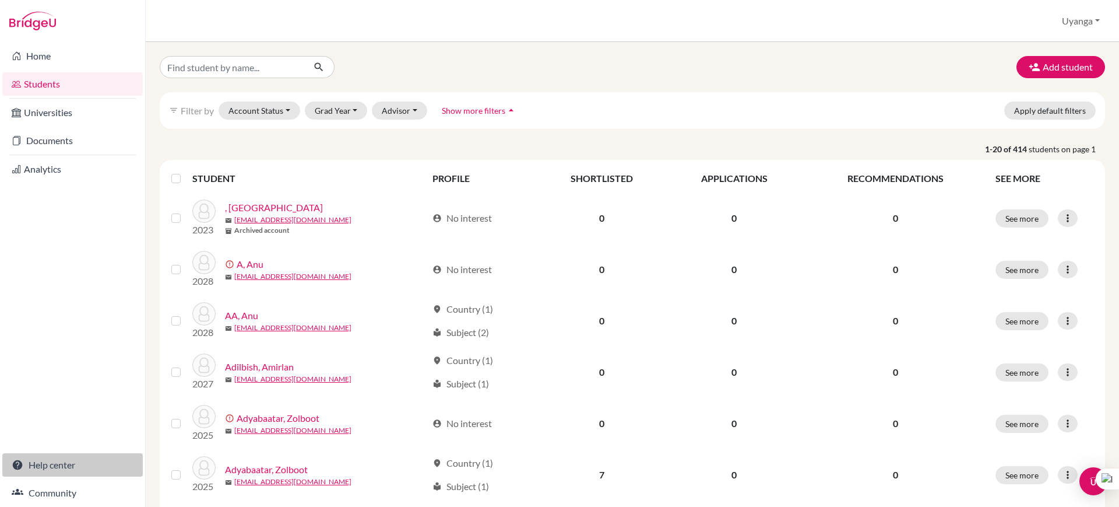
click at [37, 466] on link "Help center" at bounding box center [72, 464] width 140 height 23
click at [1087, 20] on button "Uyanga" at bounding box center [1081, 21] width 48 height 22
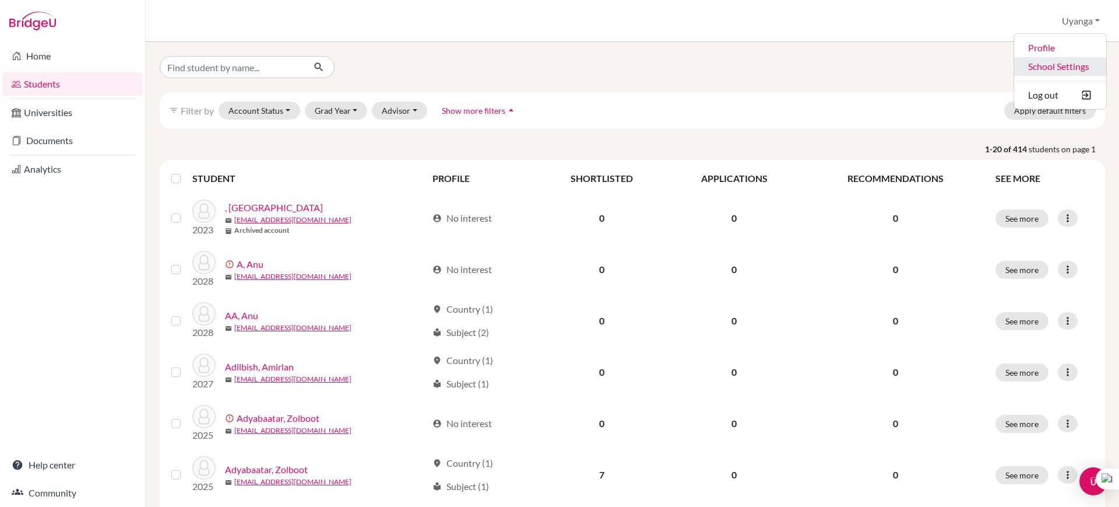
click at [1060, 61] on link "School Settings" at bounding box center [1060, 66] width 92 height 19
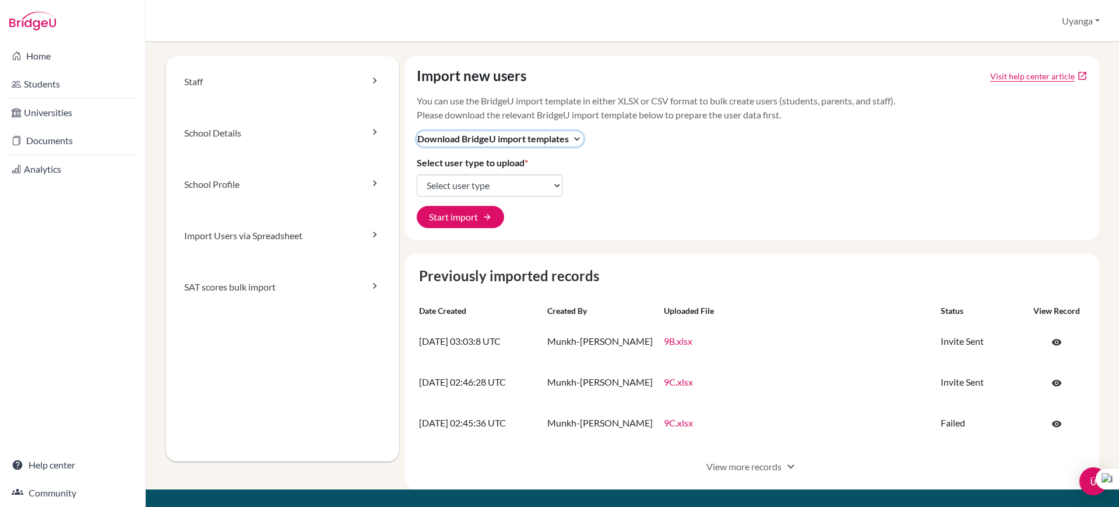
click at [456, 136] on span "Download BridgeU import templates" at bounding box center [493, 139] width 152 height 14
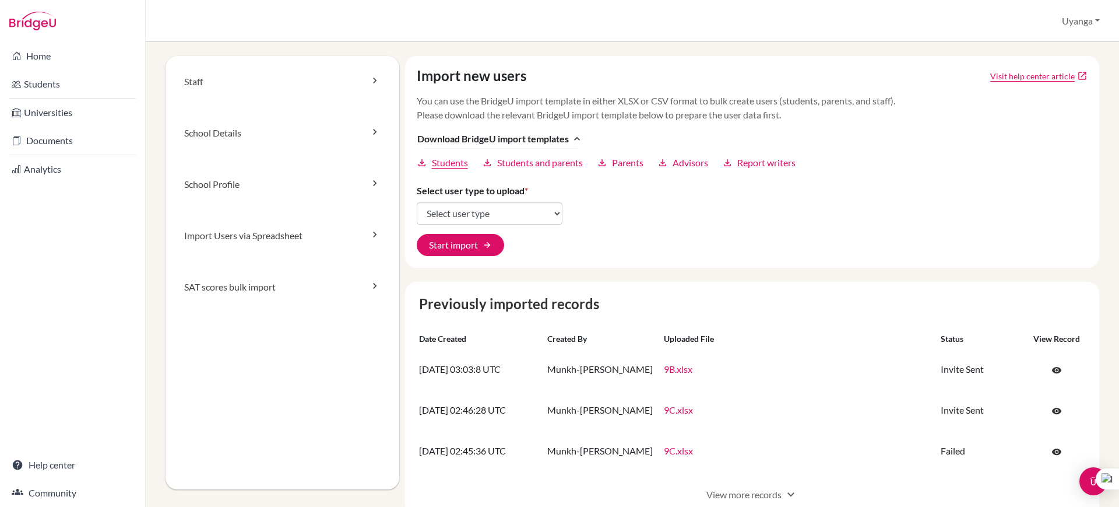
click at [437, 162] on span "Students" at bounding box center [450, 163] width 36 height 14
click at [556, 137] on span "Download BridgeU import templates" at bounding box center [493, 139] width 152 height 14
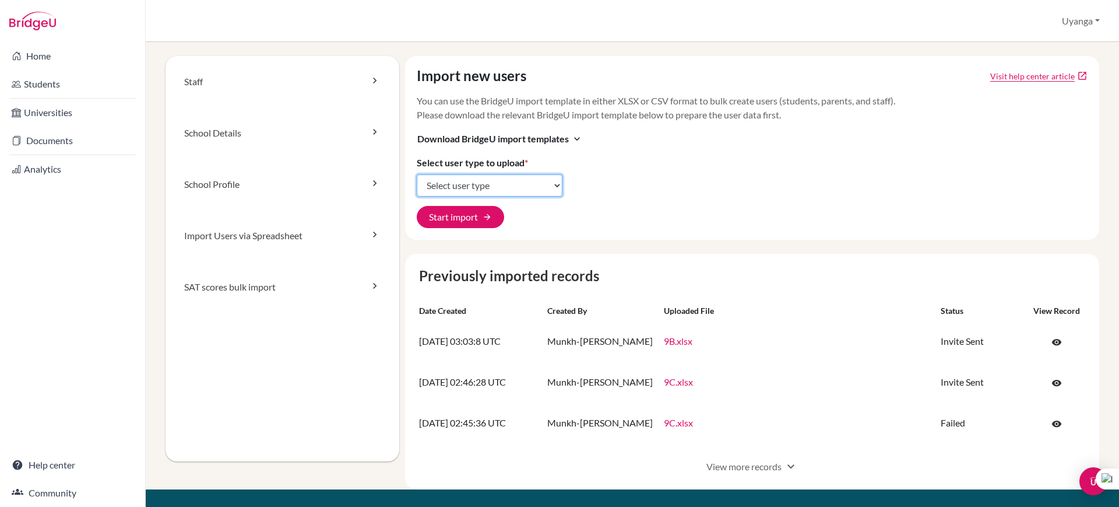
click at [554, 184] on select "Select user type Students Students and parents Parents Advisors Report writers" at bounding box center [490, 185] width 146 height 22
select select "students"
click at [417, 174] on select "Select user type Students Students and parents Parents Advisors Report writers" at bounding box center [490, 185] width 146 height 22
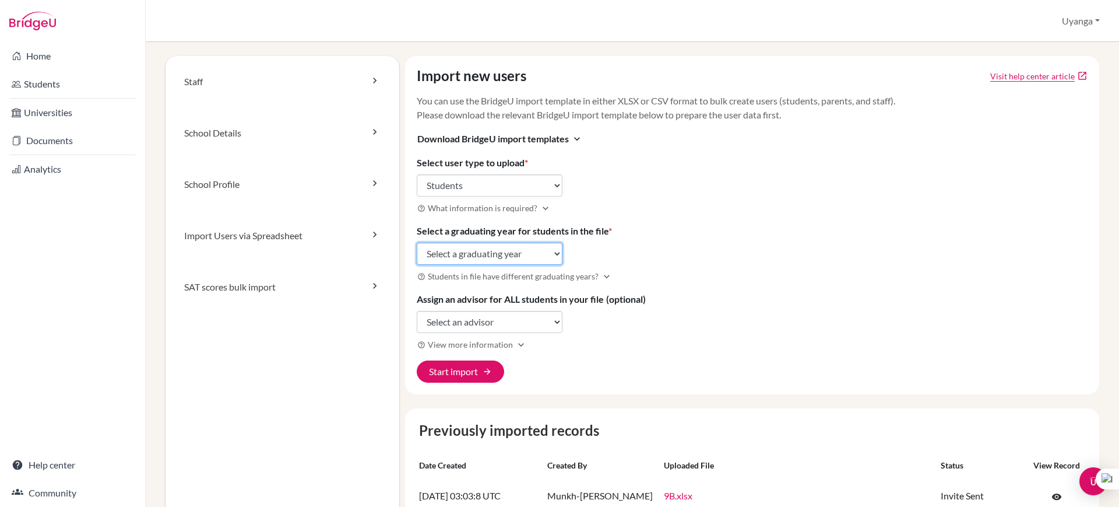
click at [556, 252] on select "Select a graduating year [DATE] 2025 2026 2027 2028 2029" at bounding box center [490, 254] width 146 height 22
select select "2029"
click at [417, 243] on select "Select a graduating year [DATE] 2025 2026 2027 2028 2029" at bounding box center [490, 254] width 146 height 22
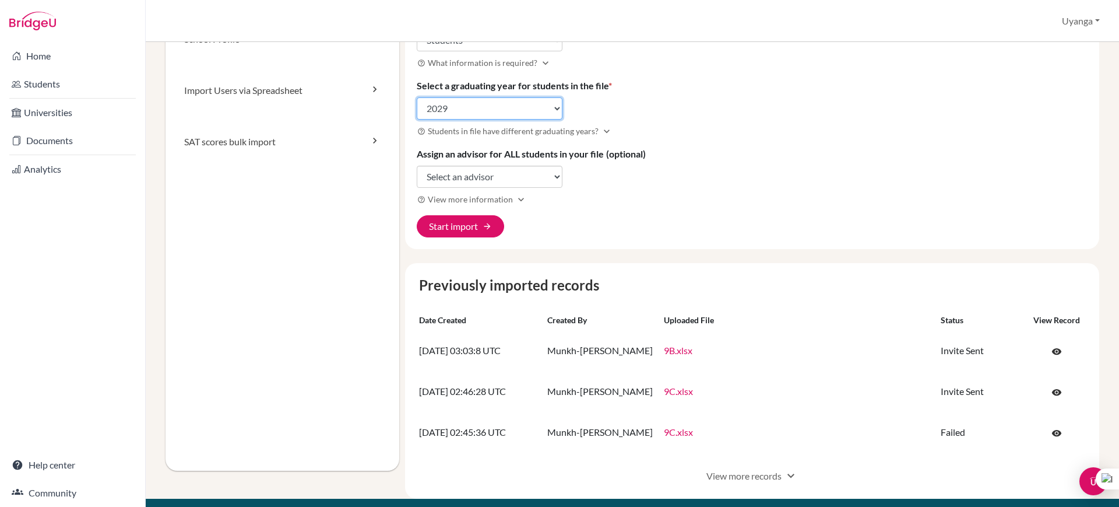
scroll to position [146, 0]
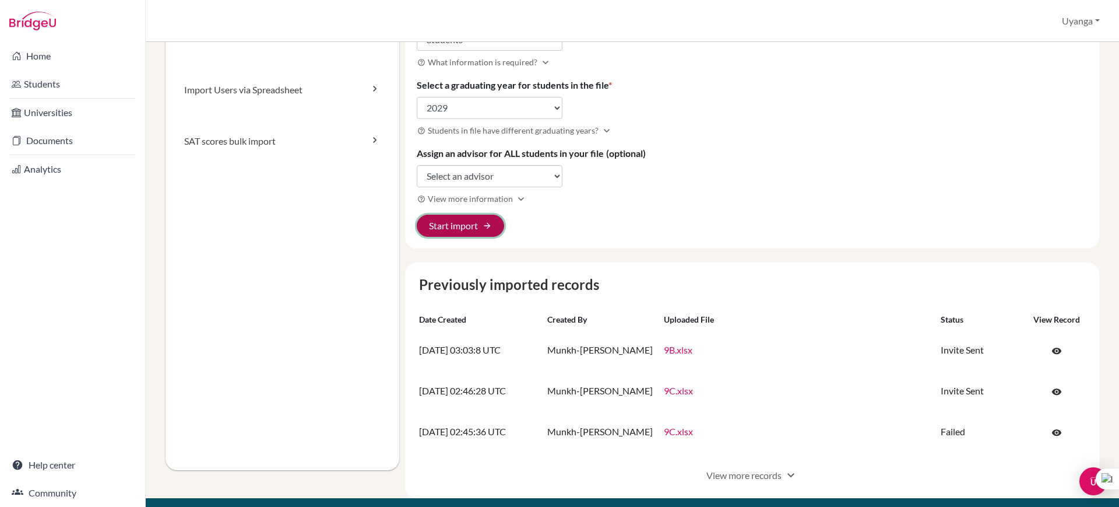
click at [462, 229] on button "Start import arrow_forward" at bounding box center [460, 226] width 87 height 22
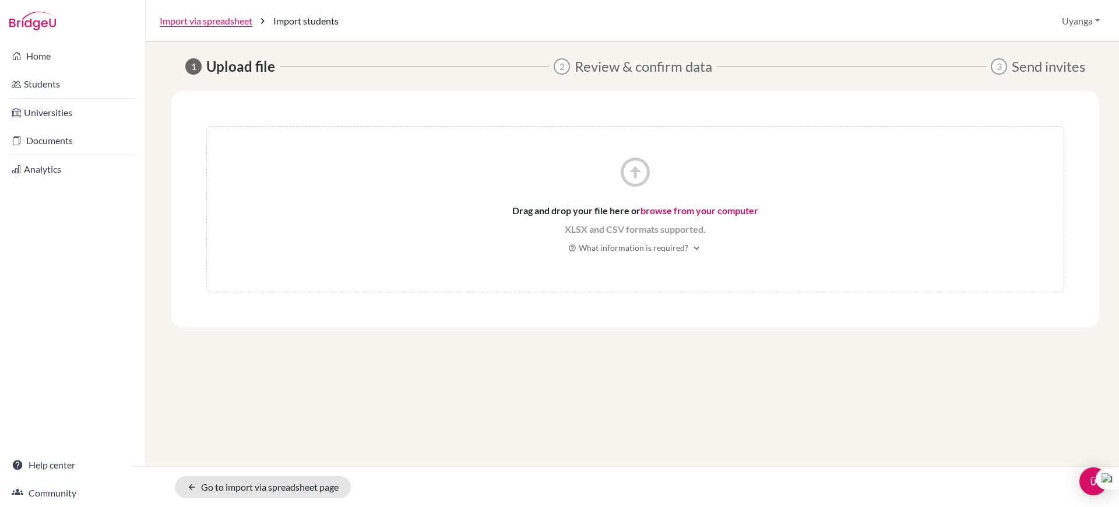
click at [678, 211] on link "browse from your computer" at bounding box center [700, 210] width 118 height 11
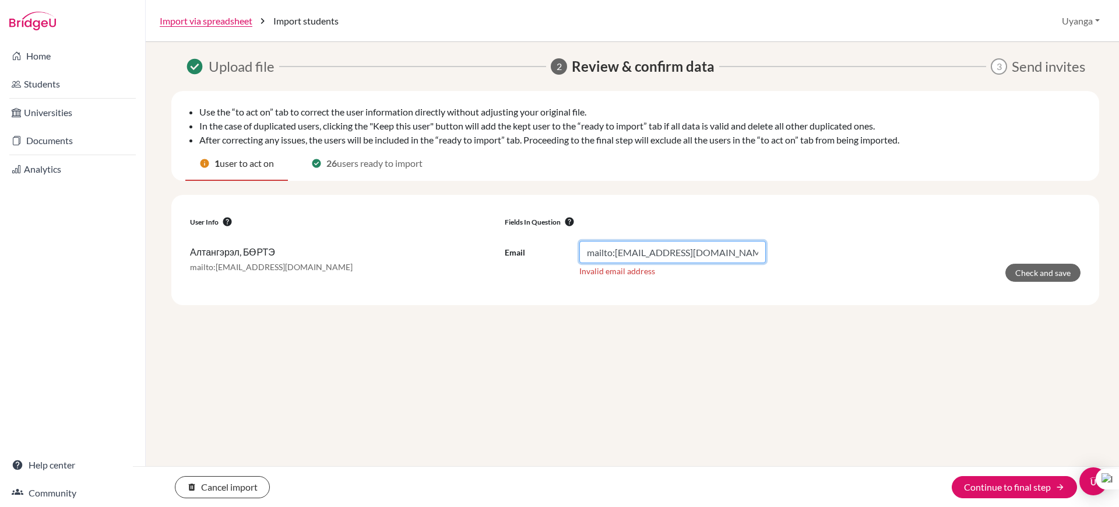
click at [633, 250] on input "mailto:293_burte.a@mbo.edu.mn" at bounding box center [672, 252] width 187 height 22
click at [616, 252] on input "mailto:293_burte.a@mbo.edu.mn" at bounding box center [672, 252] width 187 height 22
type input "293_burte.a@mbo.edu.mn"
click at [909, 270] on form "Email 293_burte.a@mbo.edu.mn Invalid email address Check and save" at bounding box center [793, 261] width 576 height 41
click at [1038, 272] on button "Check and save" at bounding box center [1043, 272] width 75 height 18
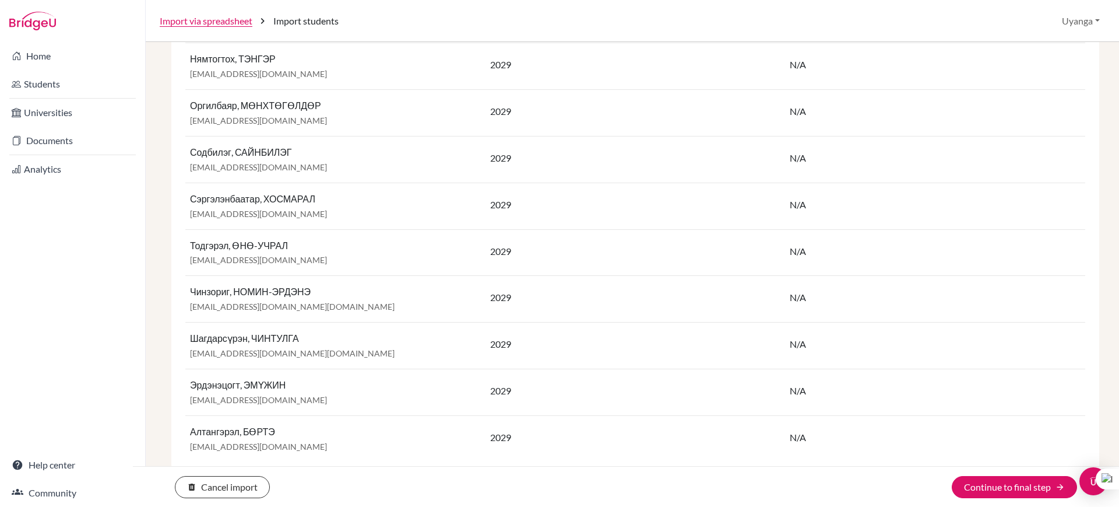
scroll to position [1053, 0]
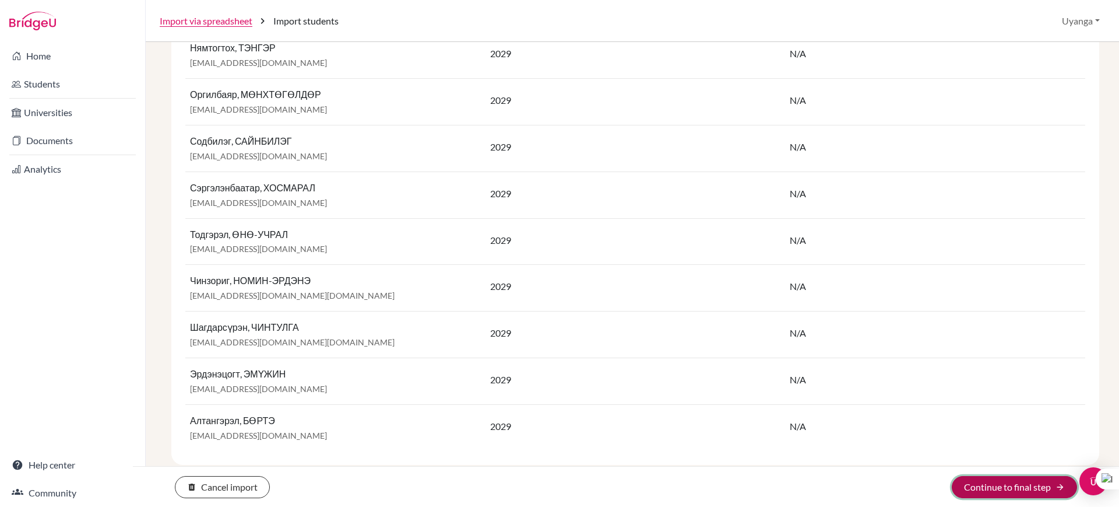
click at [1011, 490] on button "Continue to final step arrow_forward" at bounding box center [1014, 487] width 125 height 22
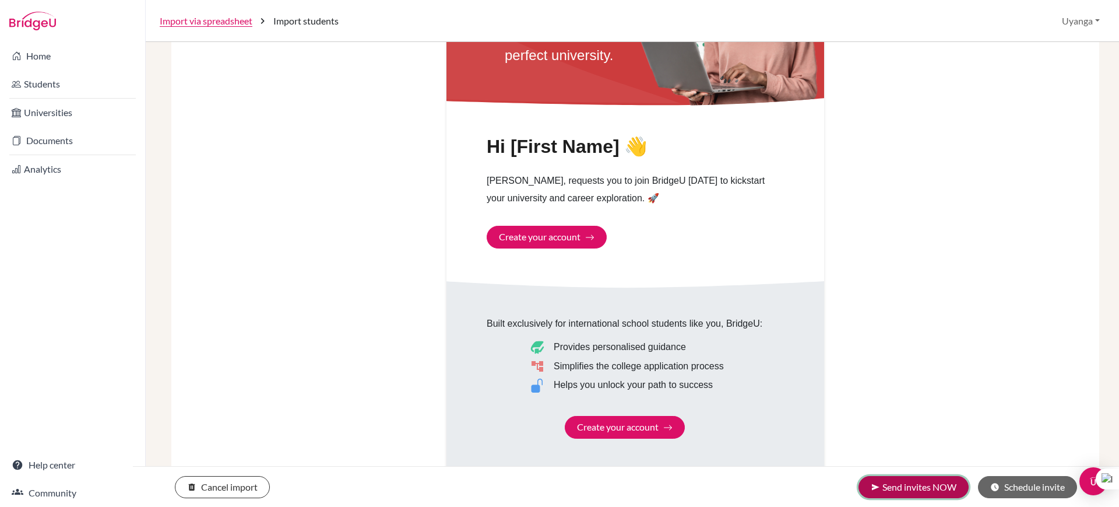
click at [906, 489] on button "send Send invites NOW" at bounding box center [914, 487] width 110 height 22
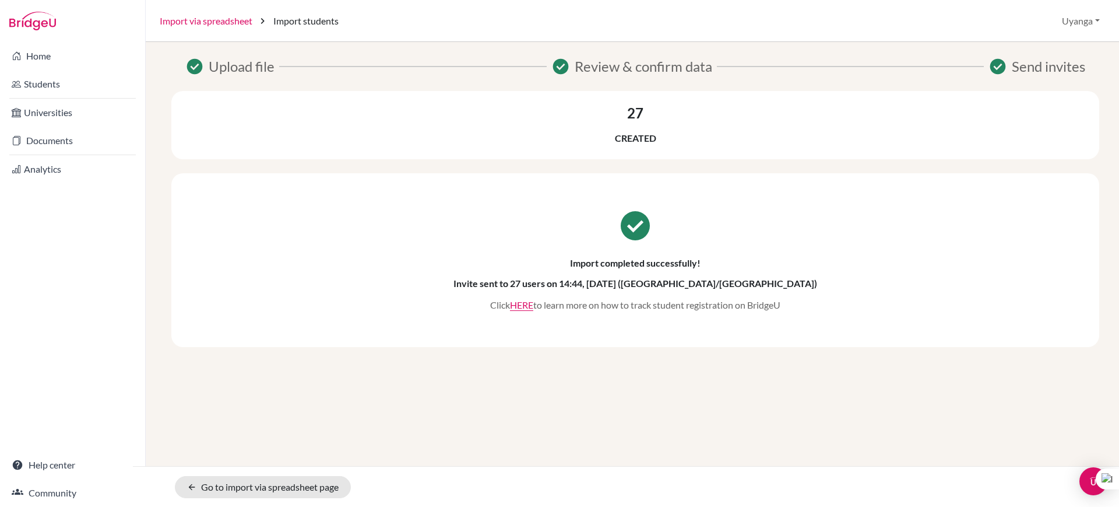
click at [202, 22] on link "Import via spreadsheet" at bounding box center [206, 21] width 93 height 14
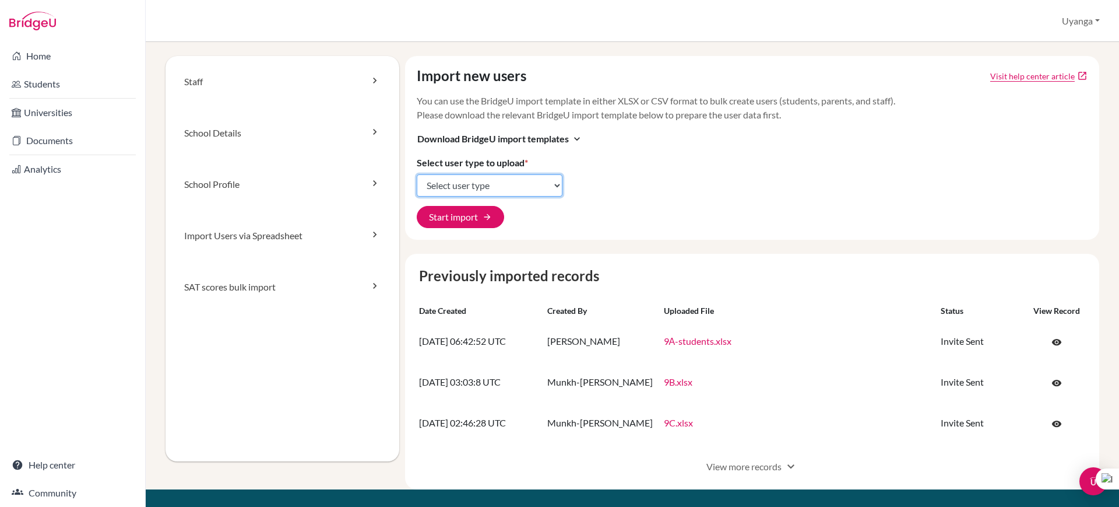
click at [554, 184] on select "Select user type Students Students and parents Parents Advisors Report writers" at bounding box center [490, 185] width 146 height 22
select select "students"
click at [417, 174] on select "Select user type Students Students and parents Parents Advisors Report writers" at bounding box center [490, 185] width 146 height 22
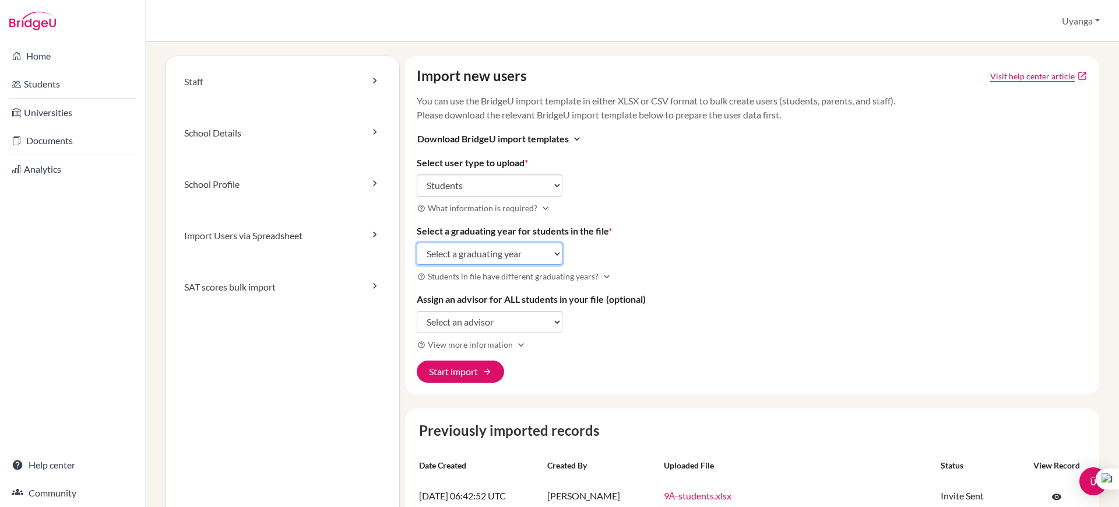
click at [552, 252] on select "Select a graduating year [DATE] 2025 2026 2027 2028 2029" at bounding box center [490, 254] width 146 height 22
select select "2029"
click at [417, 243] on select "Select a graduating year [DATE] 2025 2026 2027 2028 2029" at bounding box center [490, 254] width 146 height 22
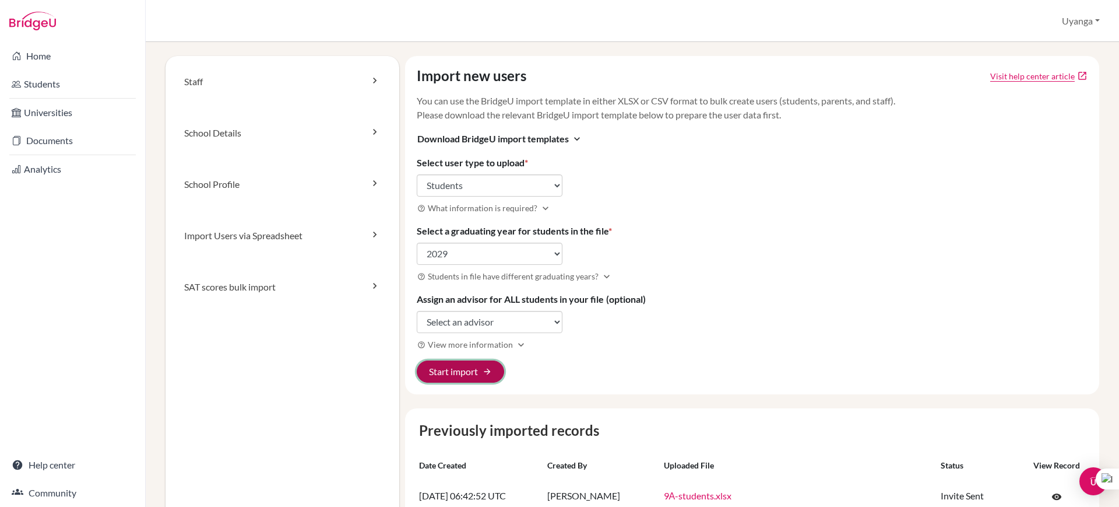
click at [464, 376] on button "Start import arrow_forward" at bounding box center [460, 371] width 87 height 22
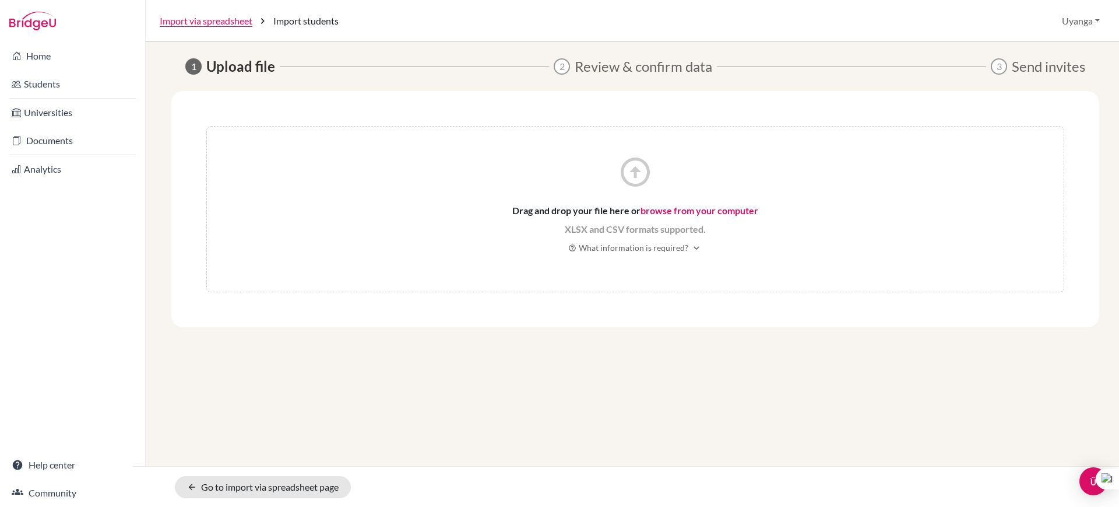
click at [674, 211] on link "browse from your computer" at bounding box center [700, 210] width 118 height 11
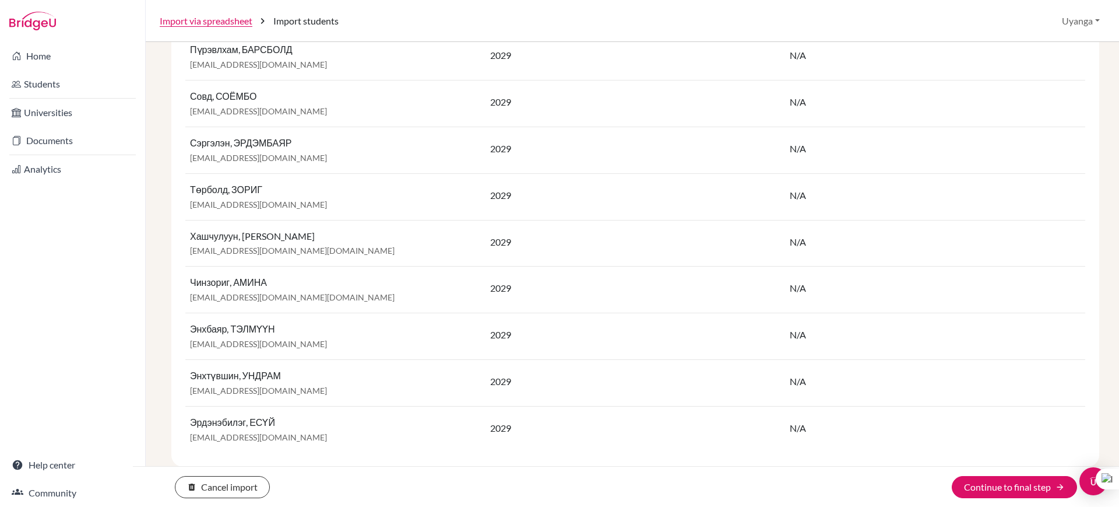
scroll to position [1012, 0]
click at [1003, 483] on button "Continue to final step arrow_forward" at bounding box center [1014, 487] width 125 height 22
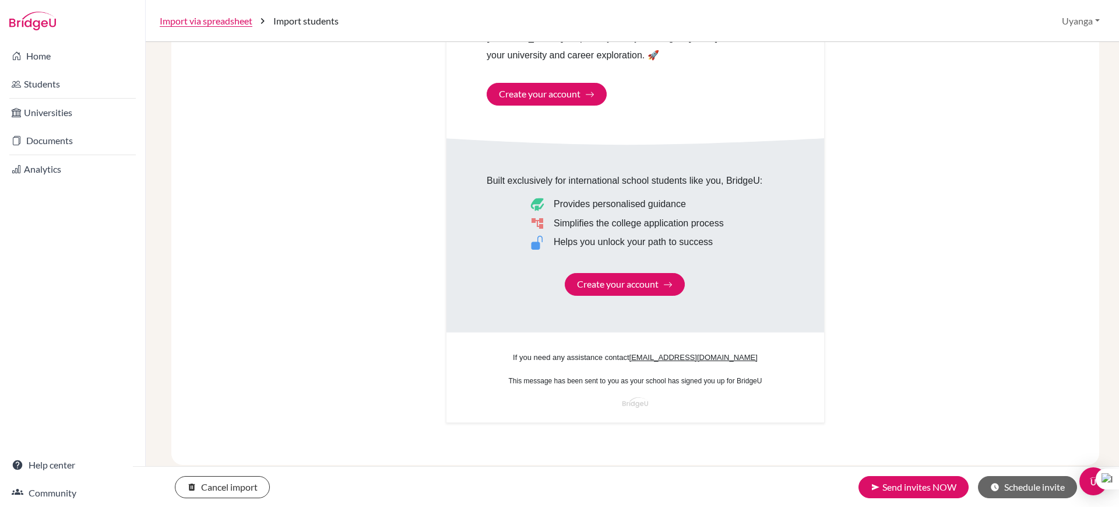
scroll to position [643, 0]
click at [924, 484] on button "send Send invites NOW" at bounding box center [914, 487] width 110 height 22
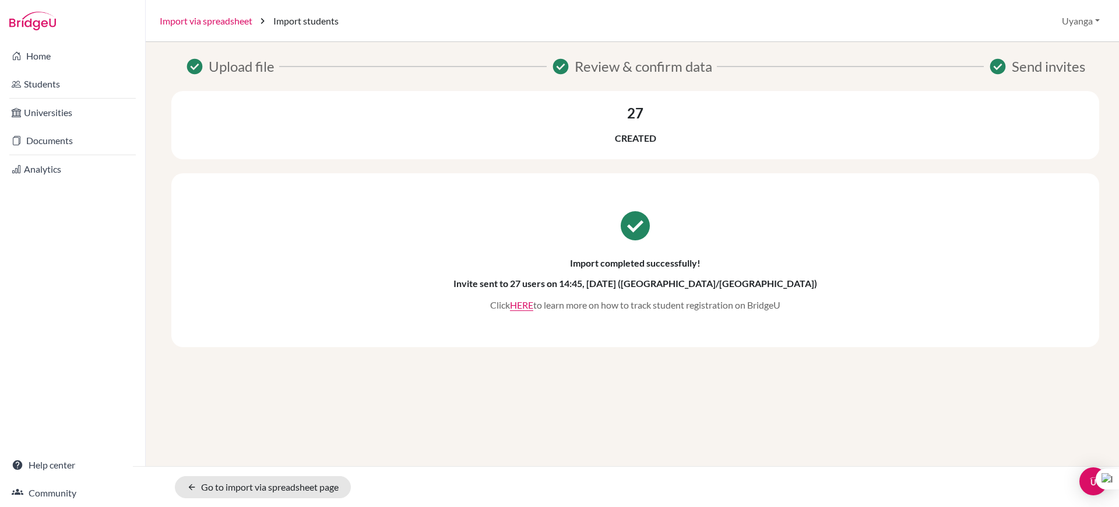
click at [193, 22] on link "Import via spreadsheet" at bounding box center [206, 21] width 93 height 14
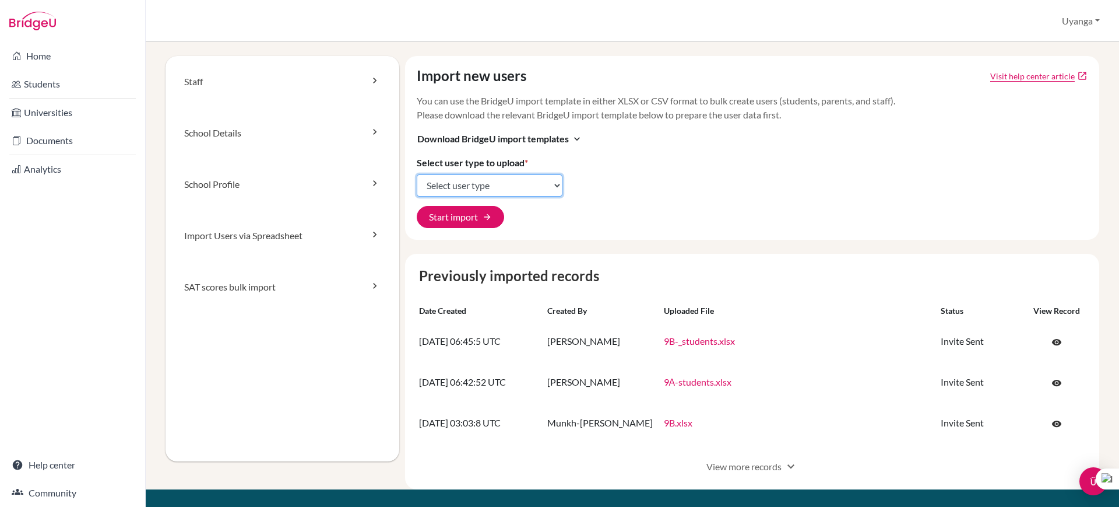
click at [550, 185] on select "Select user type Students Students and parents Parents Advisors Report writers" at bounding box center [490, 185] width 146 height 22
select select "students"
click at [417, 174] on select "Select user type Students Students and parents Parents Advisors Report writers" at bounding box center [490, 185] width 146 height 22
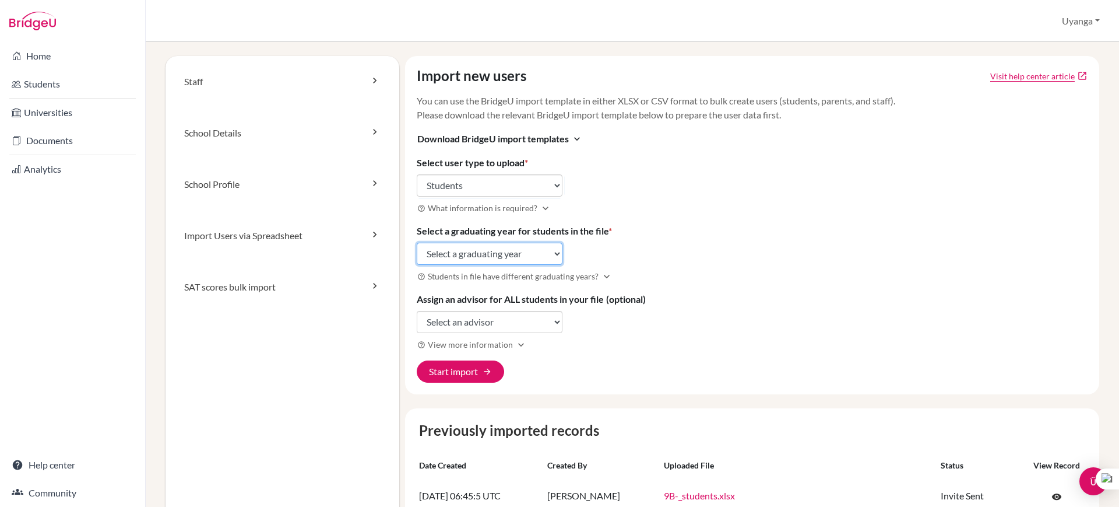
click at [551, 251] on select "Select a graduating year [DATE] 2025 2026 2027 2028 2029" at bounding box center [490, 254] width 146 height 22
select select "2029"
click at [417, 243] on select "Select a graduating year [DATE] 2025 2026 2027 2028 2029" at bounding box center [490, 254] width 146 height 22
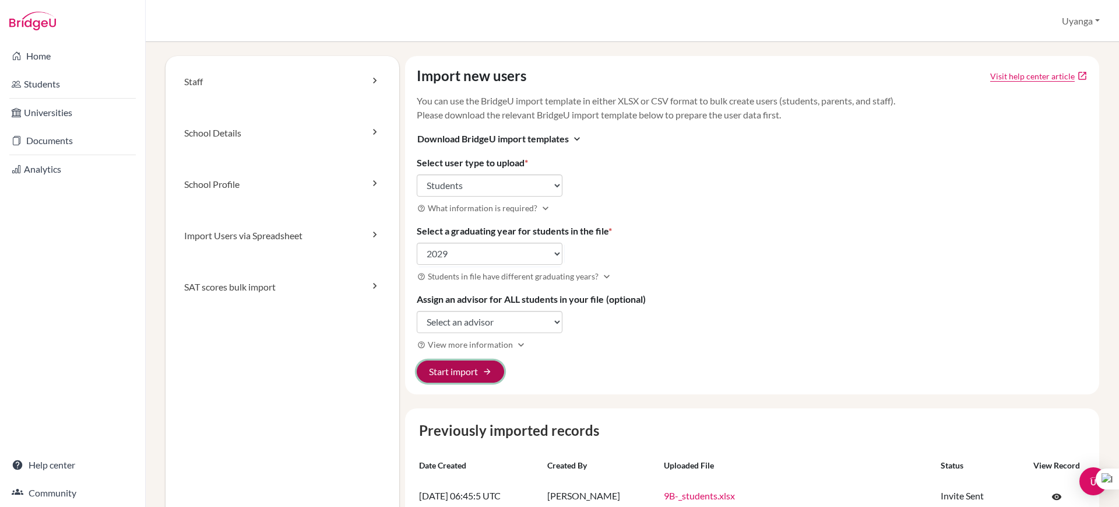
click at [454, 370] on button "Start import arrow_forward" at bounding box center [460, 371] width 87 height 22
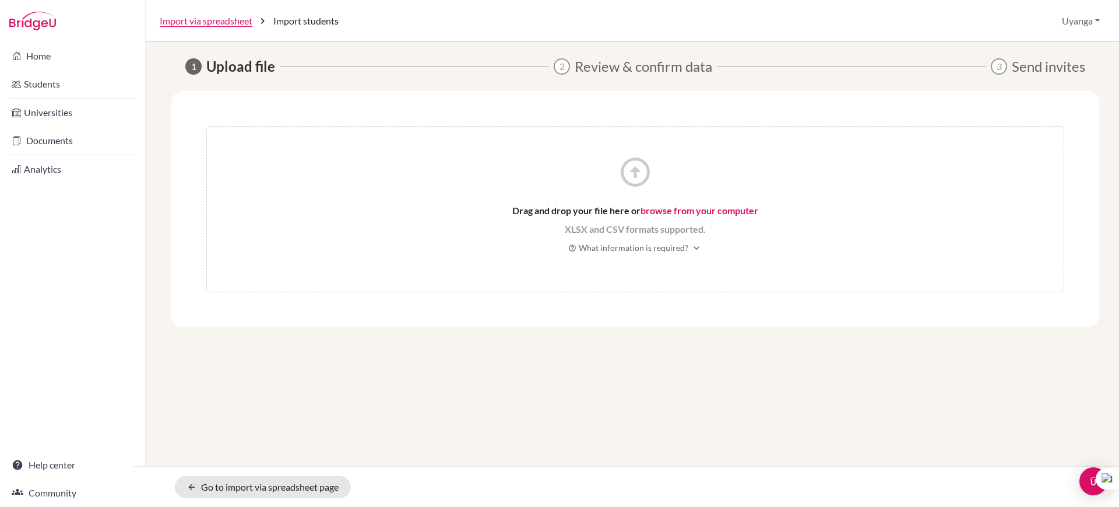
click at [677, 213] on link "browse from your computer" at bounding box center [700, 210] width 118 height 11
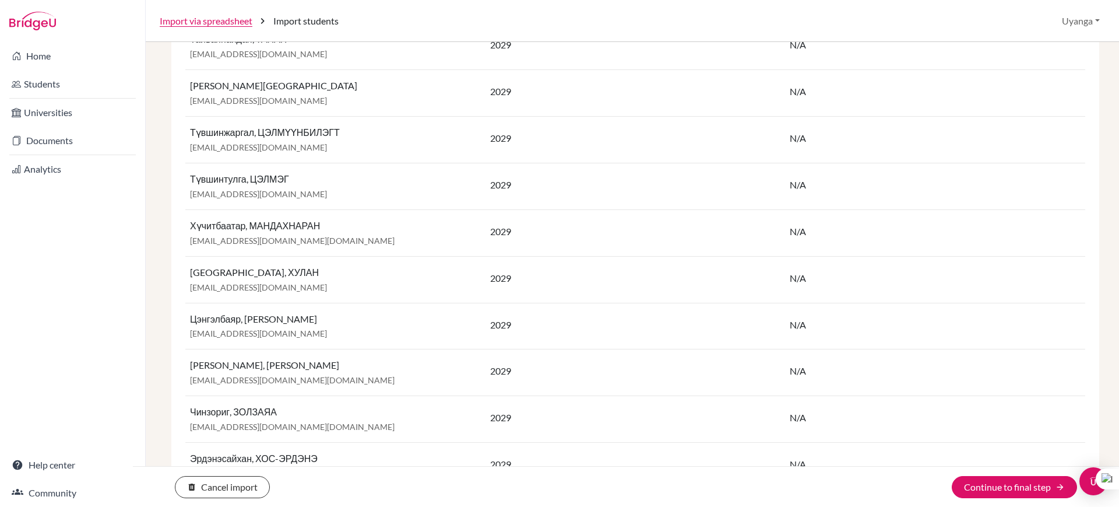
scroll to position [965, 0]
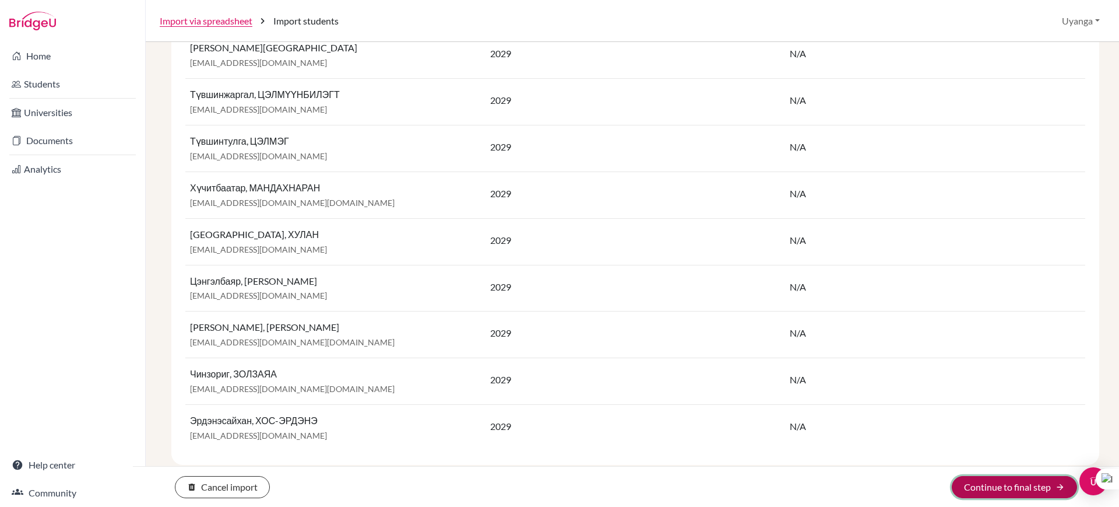
click at [1003, 492] on button "Continue to final step arrow_forward" at bounding box center [1014, 487] width 125 height 22
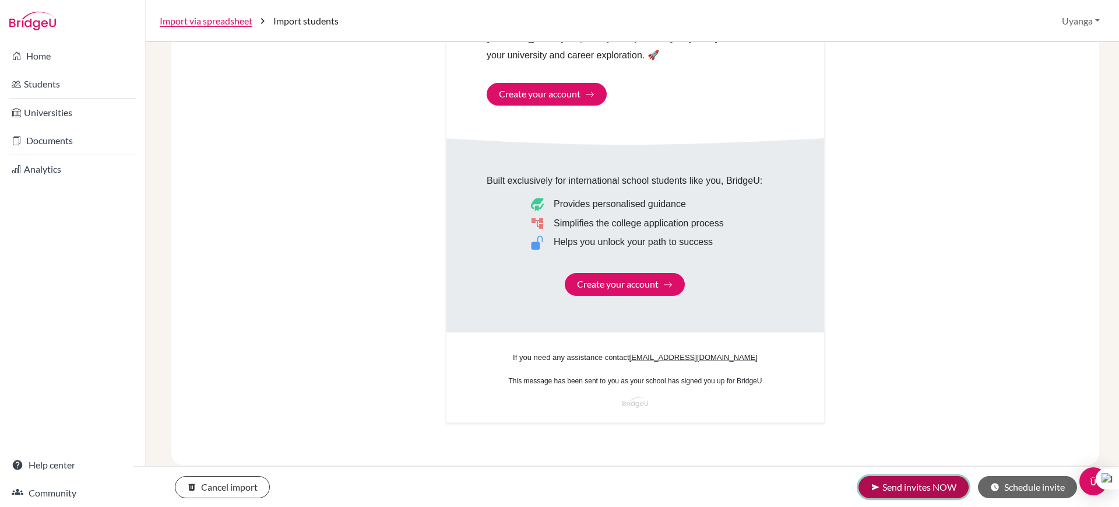
click at [920, 483] on button "send Send invites NOW" at bounding box center [914, 487] width 110 height 22
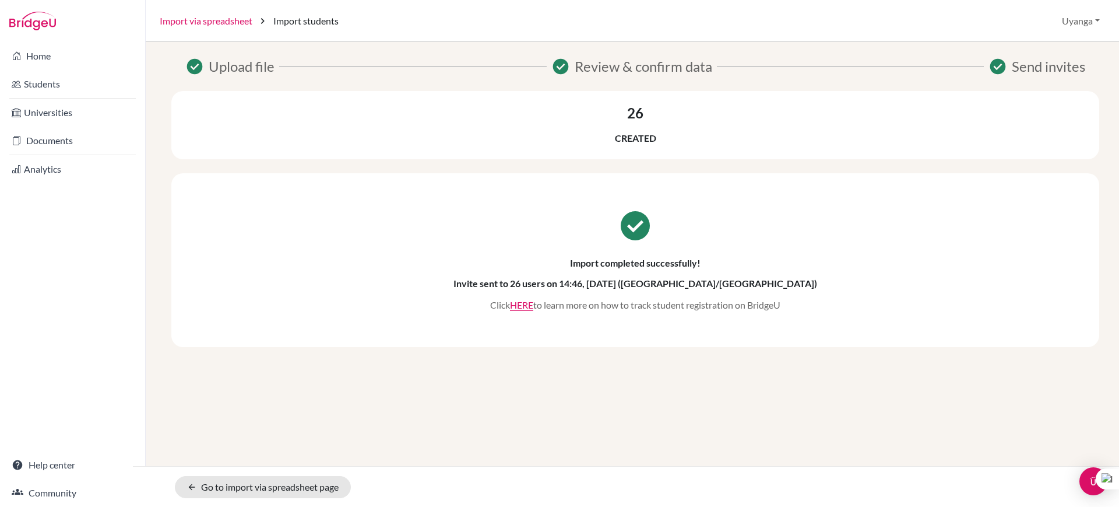
click at [196, 20] on link "Import via spreadsheet" at bounding box center [206, 21] width 93 height 14
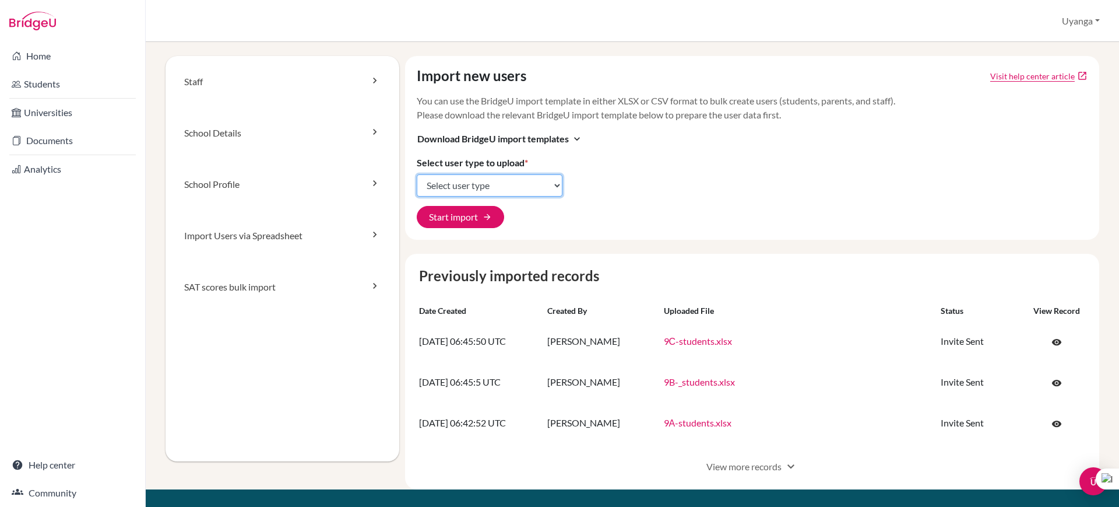
click at [556, 182] on select "Select user type Students Students and parents Parents Advisors Report writers" at bounding box center [490, 185] width 146 height 22
select select "students"
click at [417, 174] on select "Select user type Students Students and parents Parents Advisors Report writers" at bounding box center [490, 185] width 146 height 22
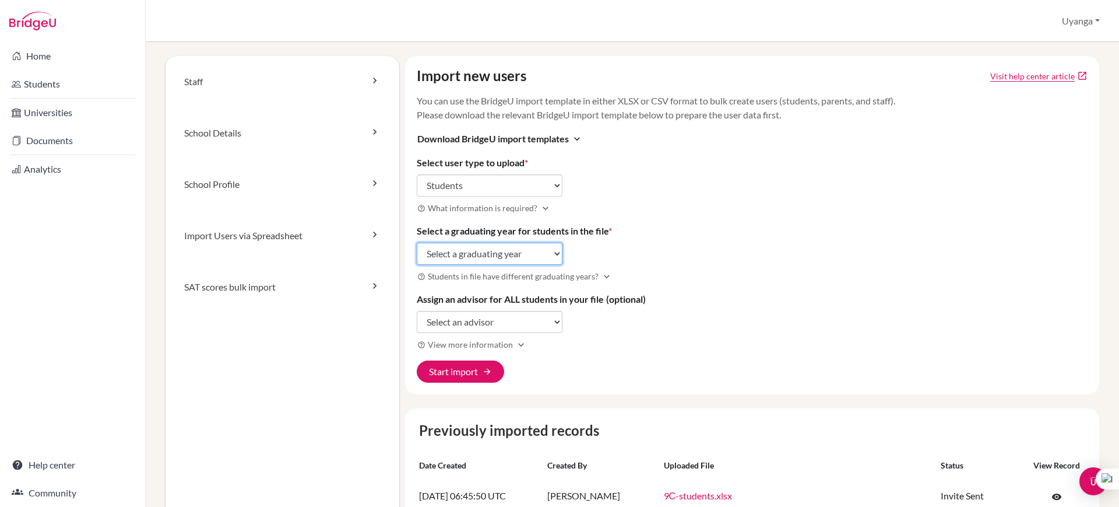
click at [551, 256] on select "Select a graduating year [DATE] 2025 2026 2027 2028 2029" at bounding box center [490, 254] width 146 height 22
select select "2029"
click at [417, 243] on select "Select a graduating year [DATE] 2025 2026 2027 2028 2029" at bounding box center [490, 254] width 146 height 22
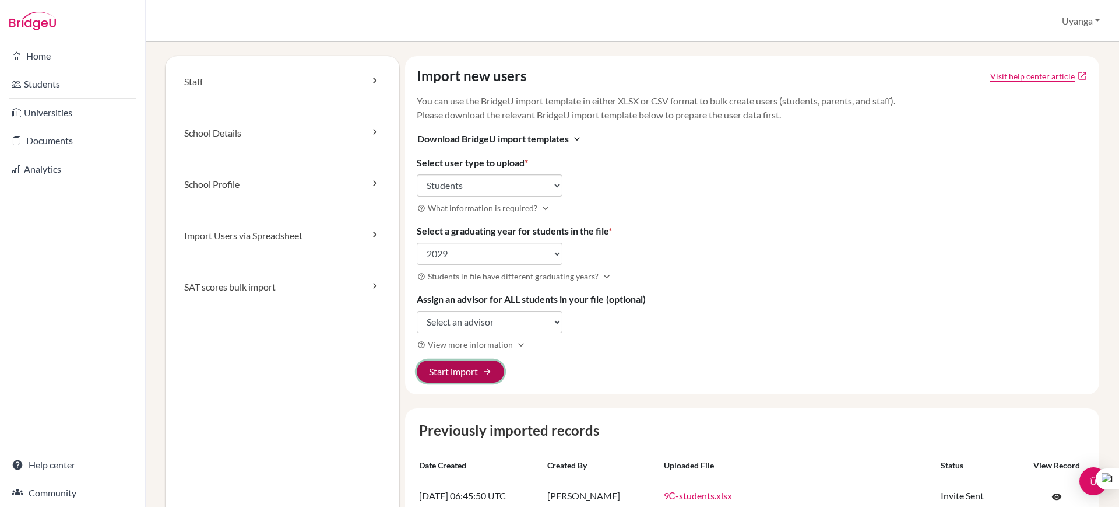
click at [447, 370] on button "Start import arrow_forward" at bounding box center [460, 371] width 87 height 22
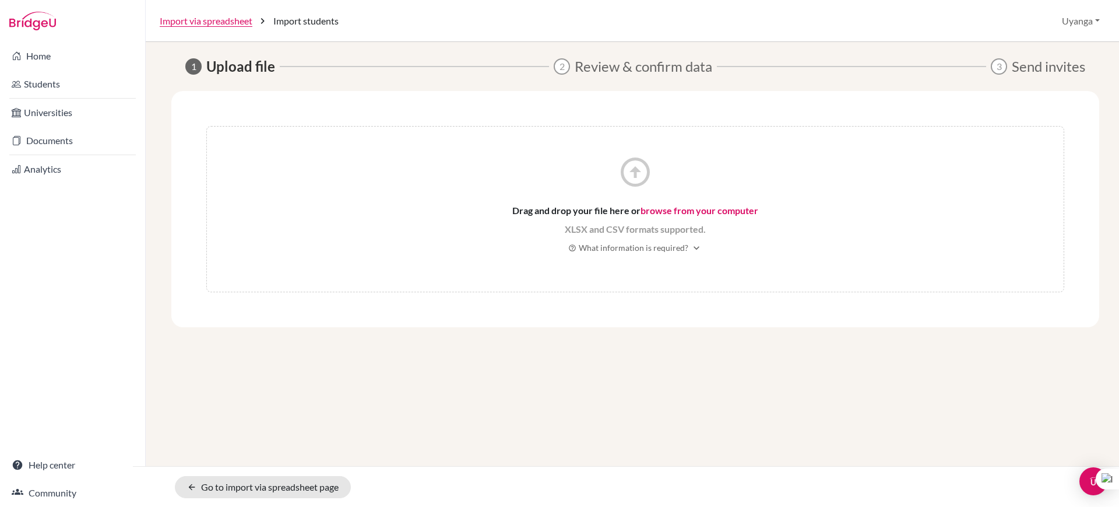
click at [679, 208] on link "browse from your computer" at bounding box center [700, 210] width 118 height 11
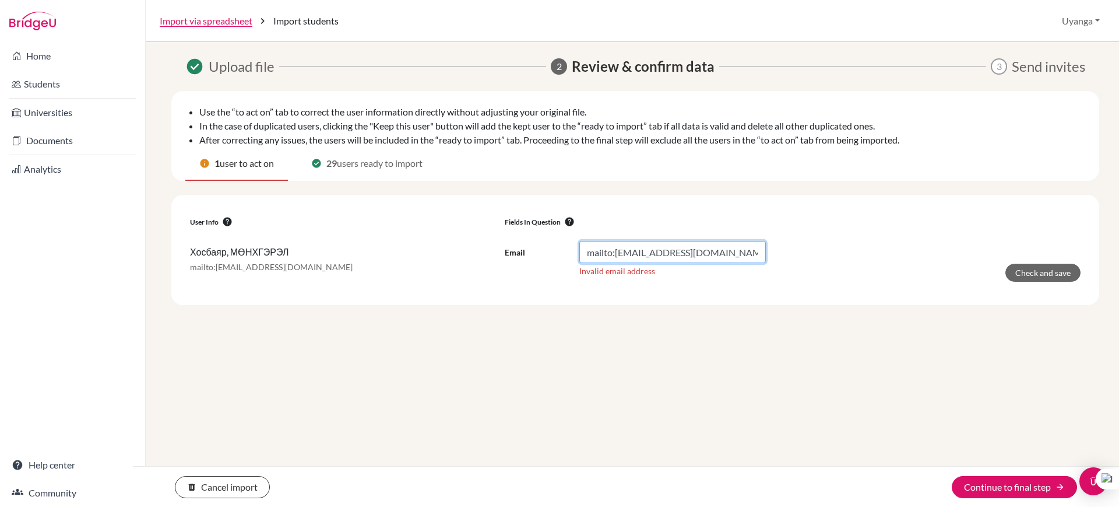
click at [617, 250] on input "mailto:294_munkhgerel.k@mbo.edu.mn" at bounding box center [672, 252] width 187 height 22
type input "294_munkhgerel.k@mbo.edu.mn"
click at [1029, 272] on button "Check and save" at bounding box center [1043, 272] width 75 height 18
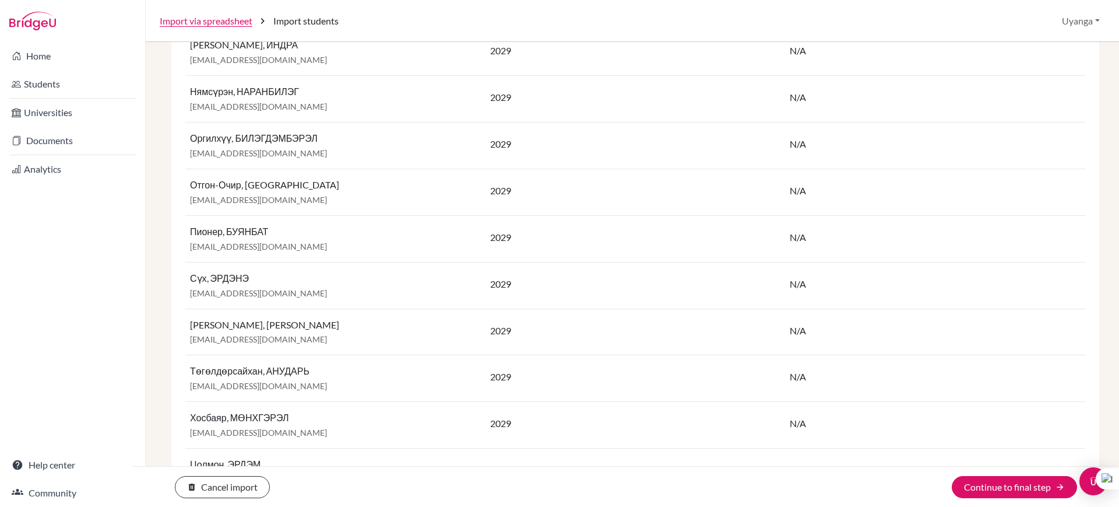
scroll to position [828, 0]
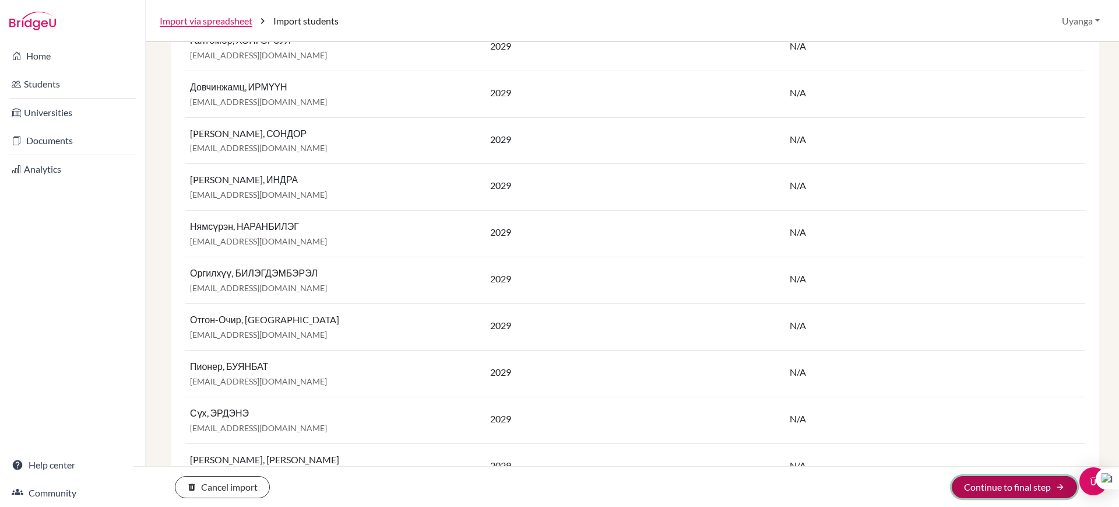
click at [1014, 483] on button "Continue to final step arrow_forward" at bounding box center [1014, 487] width 125 height 22
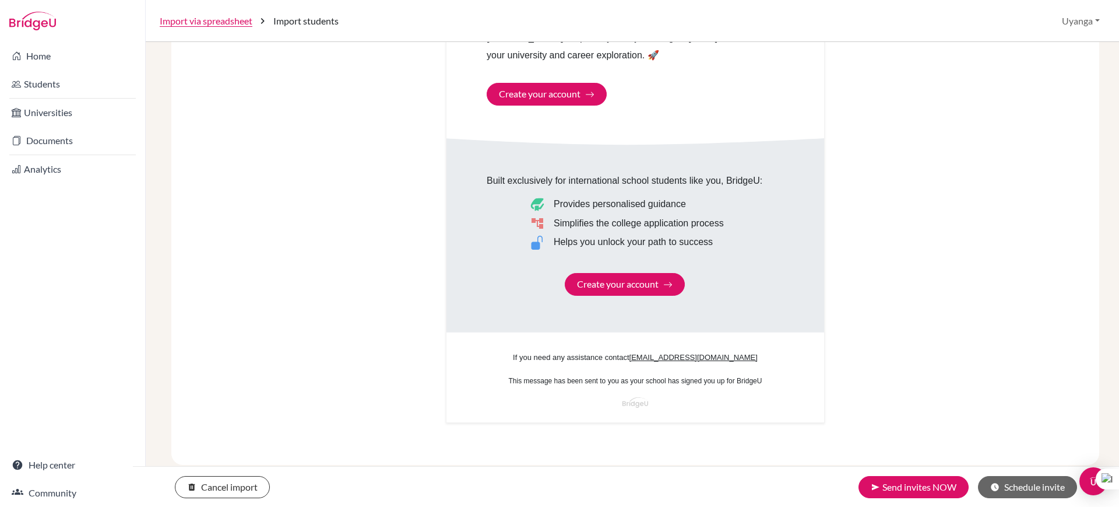
scroll to position [643, 0]
click at [927, 489] on button "send Send invites NOW" at bounding box center [914, 487] width 110 height 22
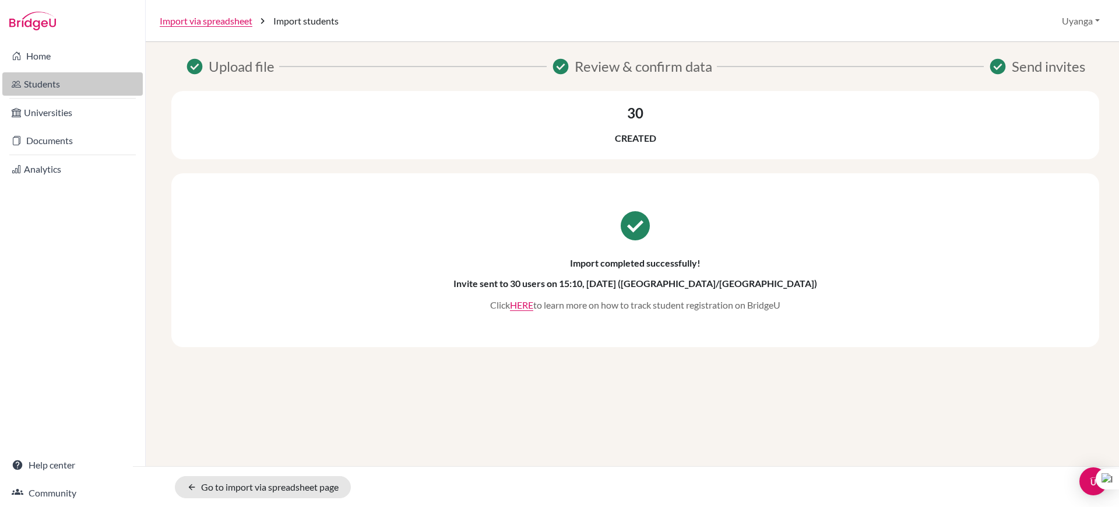
click at [38, 86] on link "Students" at bounding box center [72, 83] width 140 height 23
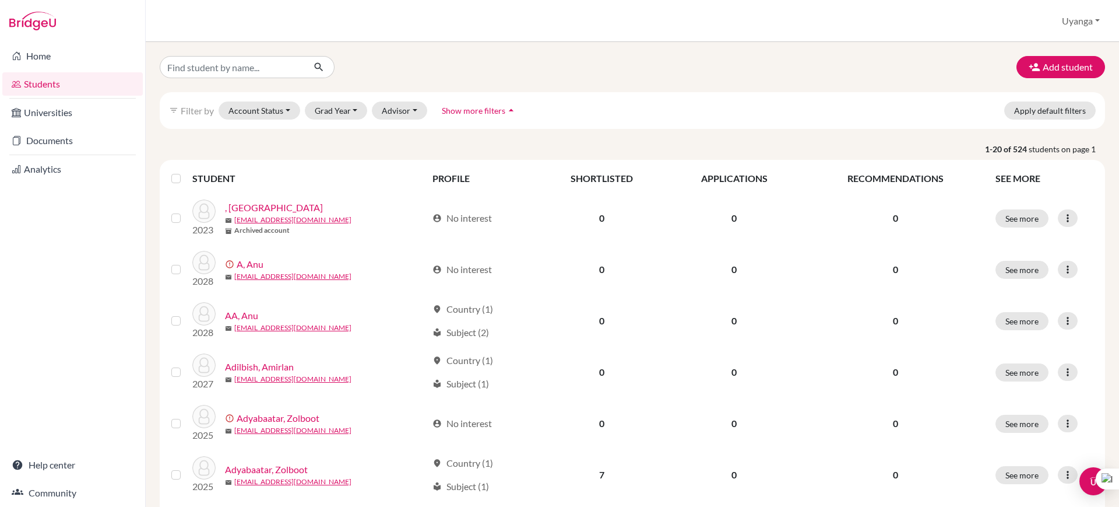
click at [509, 110] on icon "arrow_drop_up" at bounding box center [511, 110] width 12 height 12
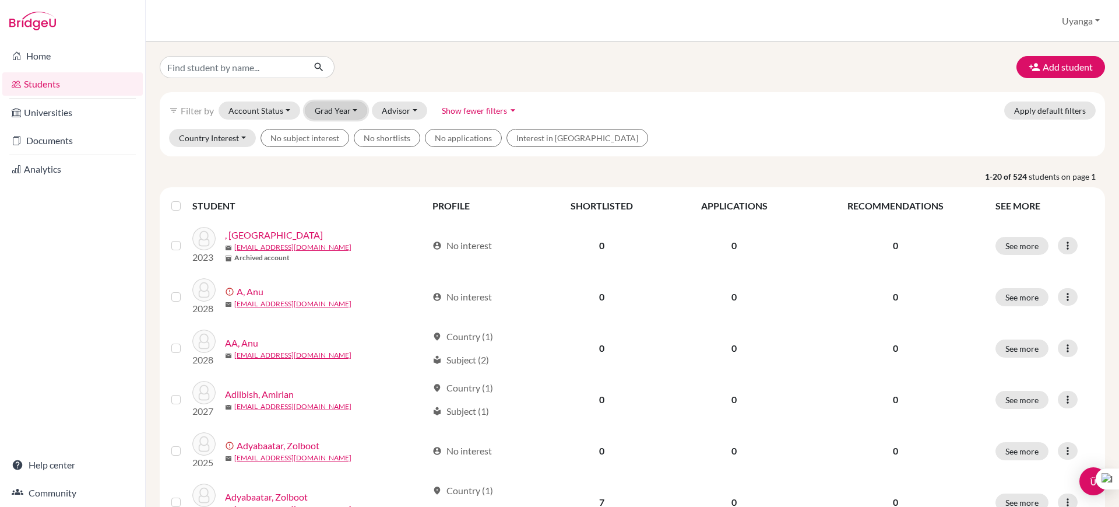
click at [346, 108] on button "Grad Year" at bounding box center [336, 110] width 63 height 18
click at [329, 174] on span "2029" at bounding box center [329, 173] width 21 height 14
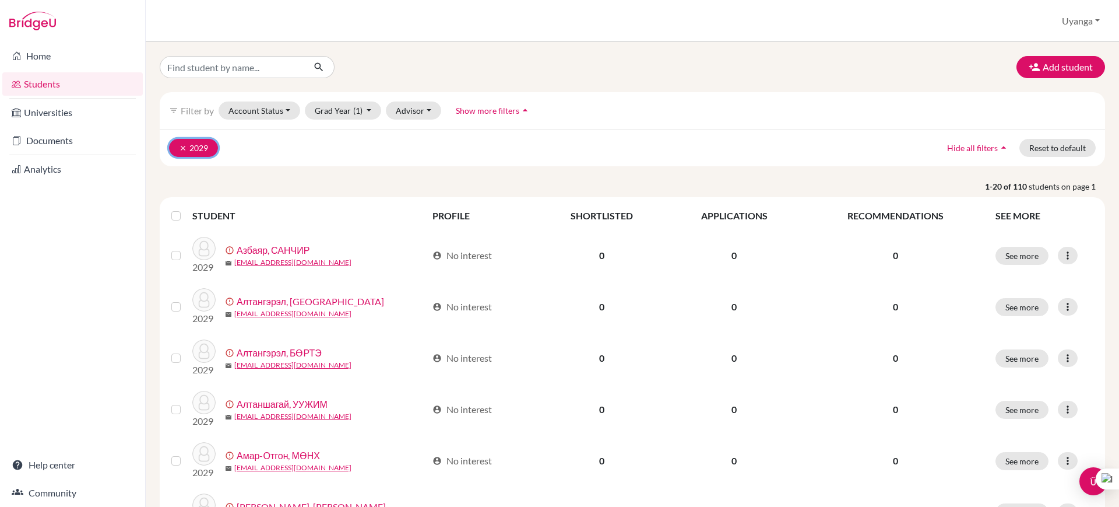
click at [180, 149] on icon "clear" at bounding box center [183, 148] width 8 height 8
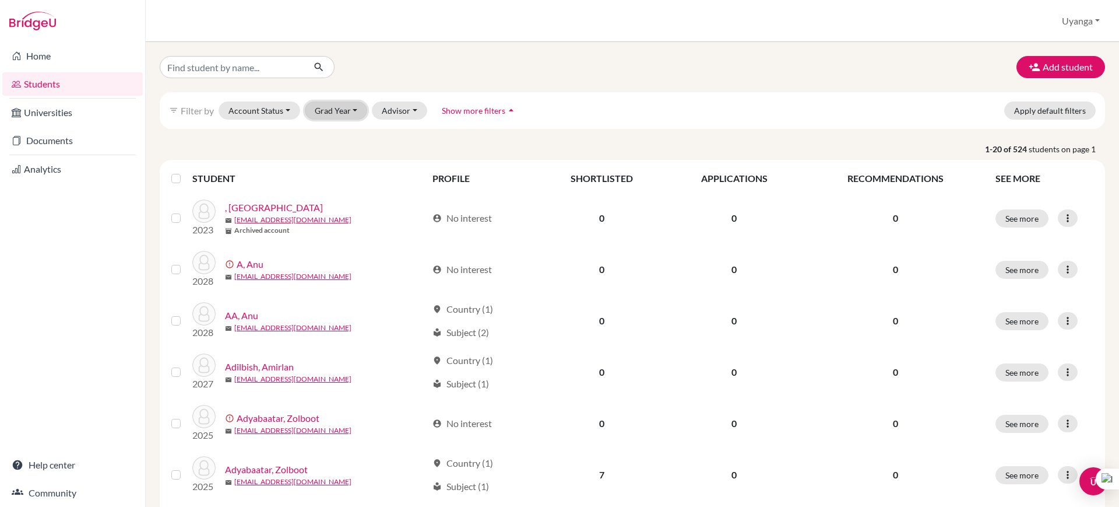
click at [344, 113] on button "Grad Year" at bounding box center [336, 110] width 63 height 18
click at [329, 177] on span "2029" at bounding box center [329, 173] width 21 height 14
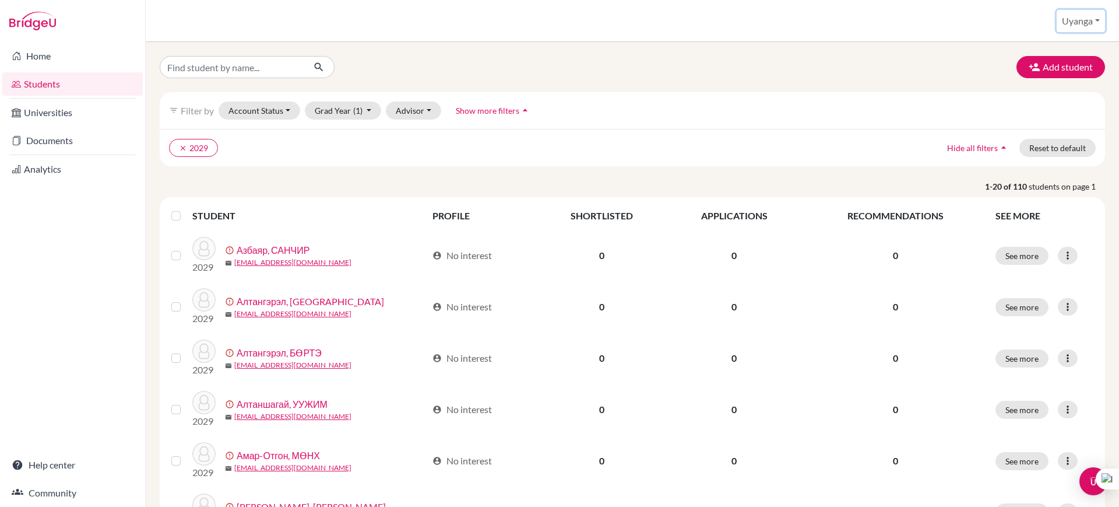
click at [1083, 18] on button "Uyanga" at bounding box center [1081, 21] width 48 height 22
click at [1056, 97] on button "Log out" at bounding box center [1060, 95] width 92 height 19
